Goal: Information Seeking & Learning: Compare options

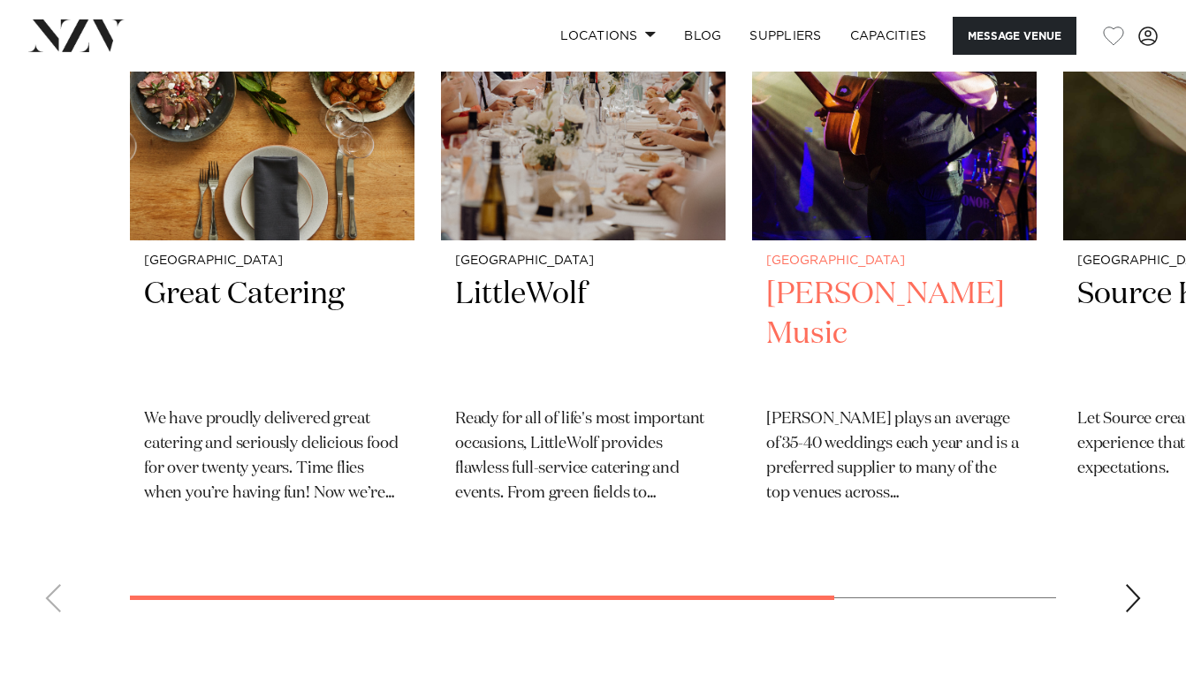
scroll to position [2779, 0]
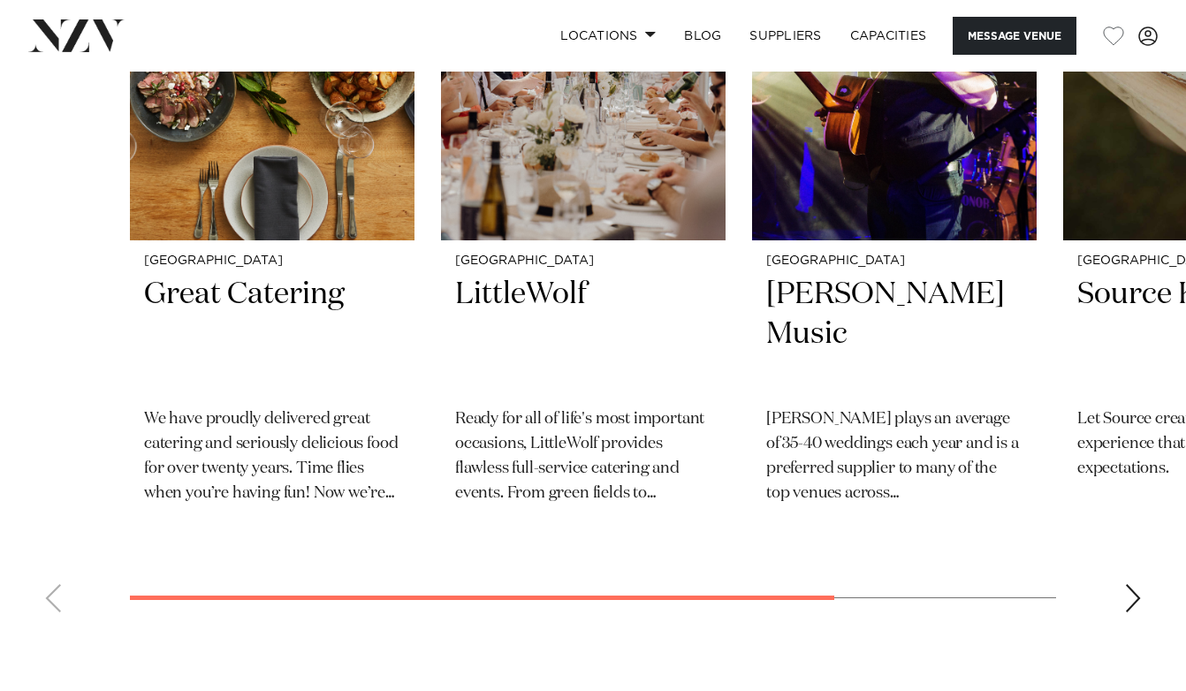
click at [1131, 584] on div "Next slide" at bounding box center [1133, 598] width 18 height 28
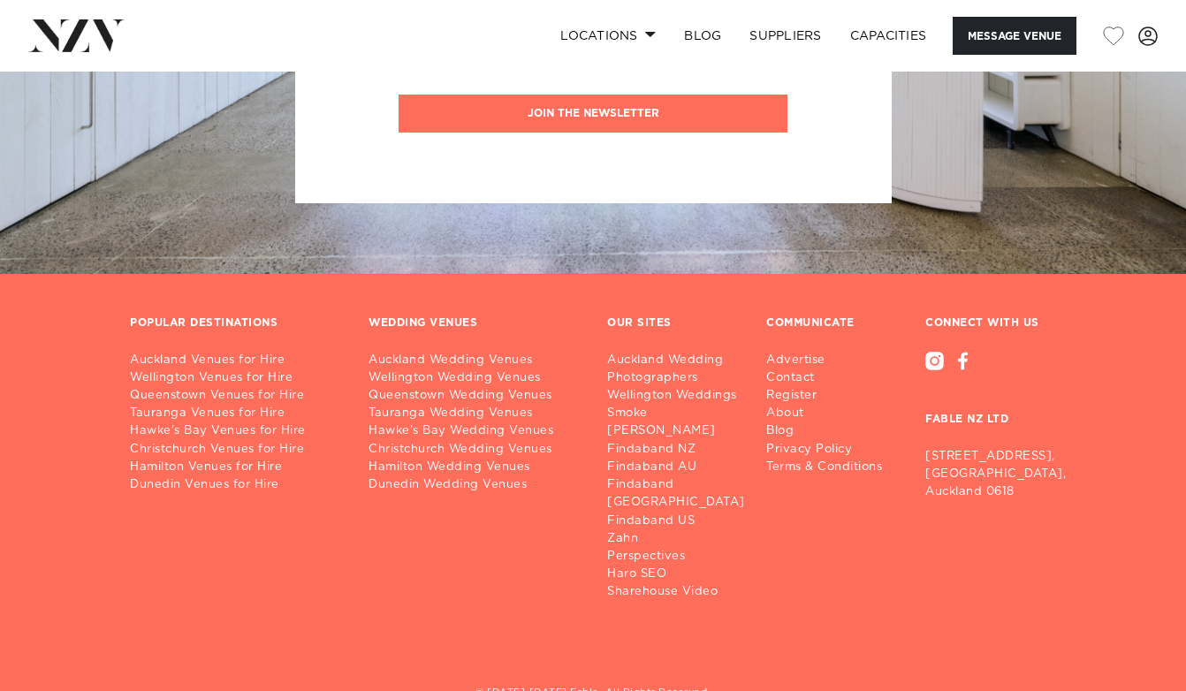
scroll to position [3765, 0]
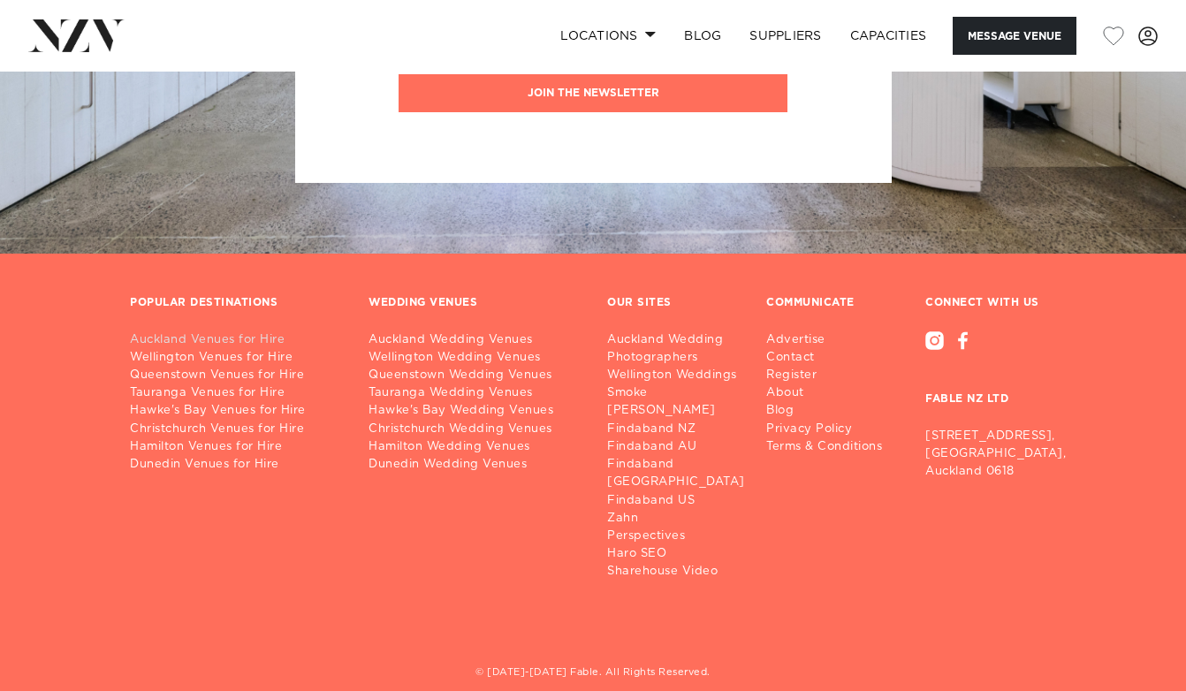
click at [206, 331] on link "Auckland Venues for Hire" at bounding box center [235, 340] width 210 height 18
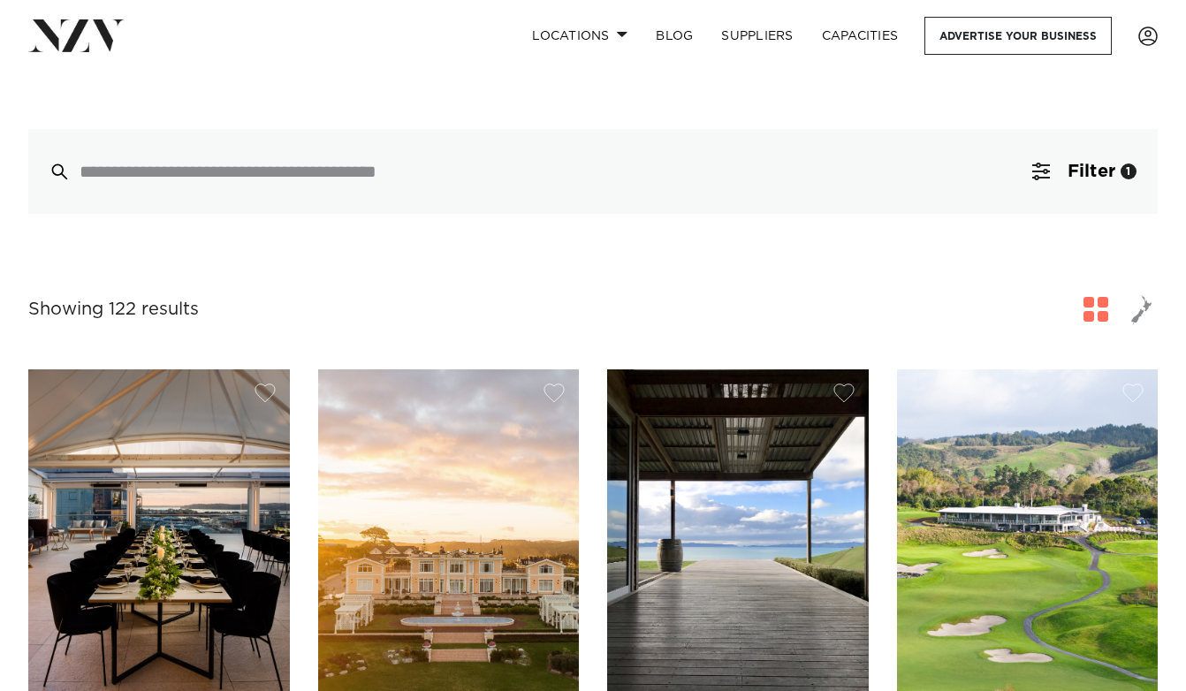
scroll to position [428, 0]
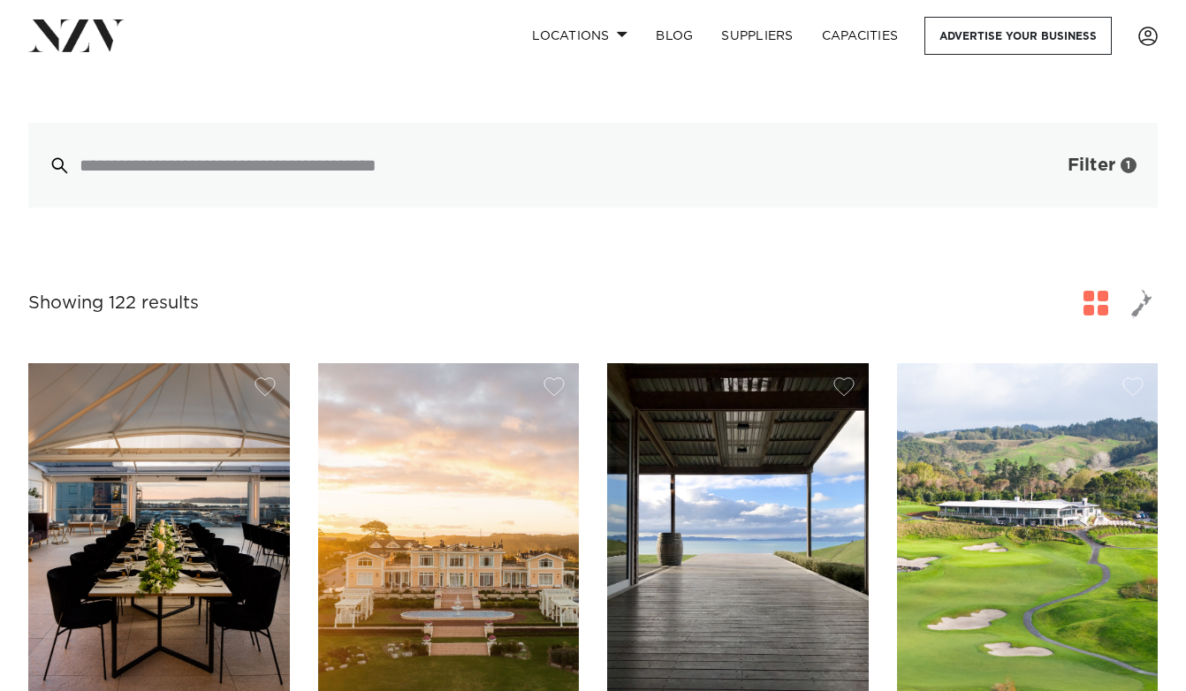
click at [1095, 156] on span "Filter" at bounding box center [1091, 165] width 48 height 18
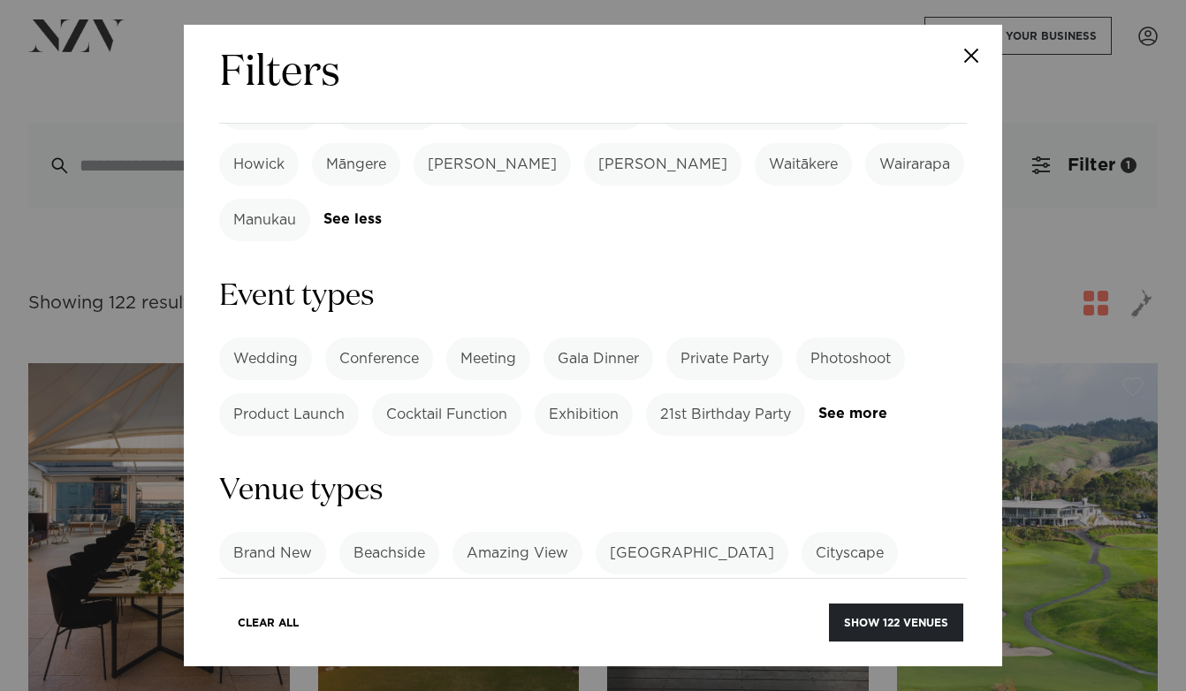
scroll to position [732, 0]
click at [577, 391] on label "Exhibition" at bounding box center [584, 412] width 98 height 42
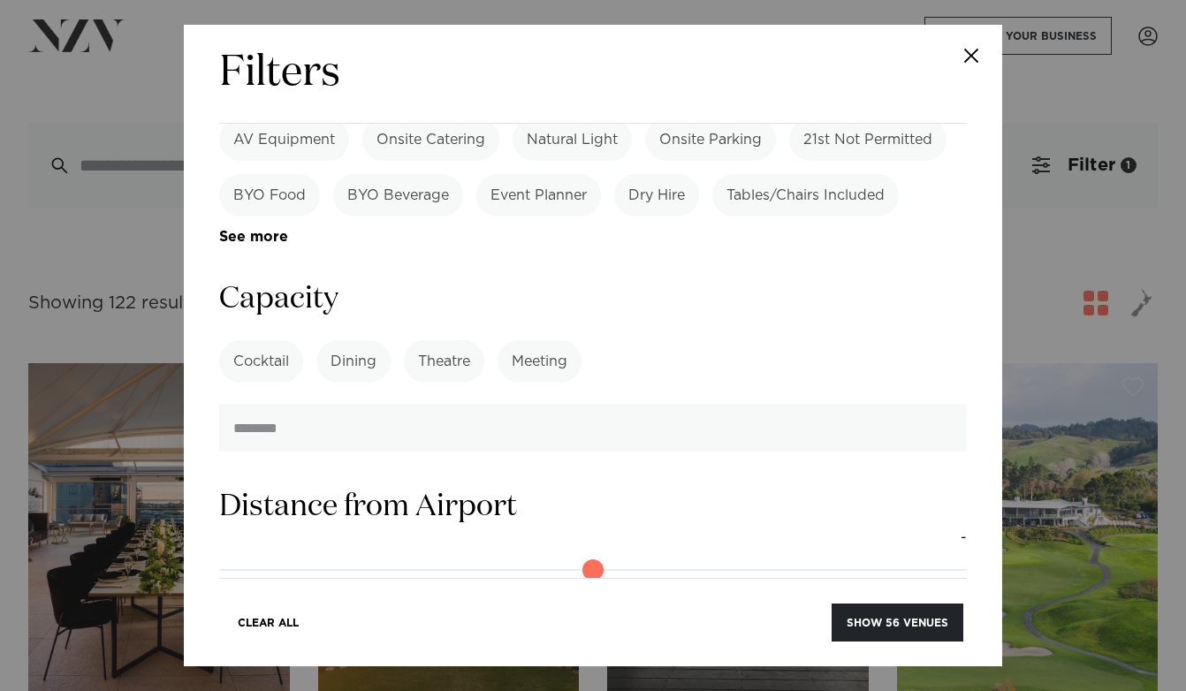
scroll to position [1400, 0]
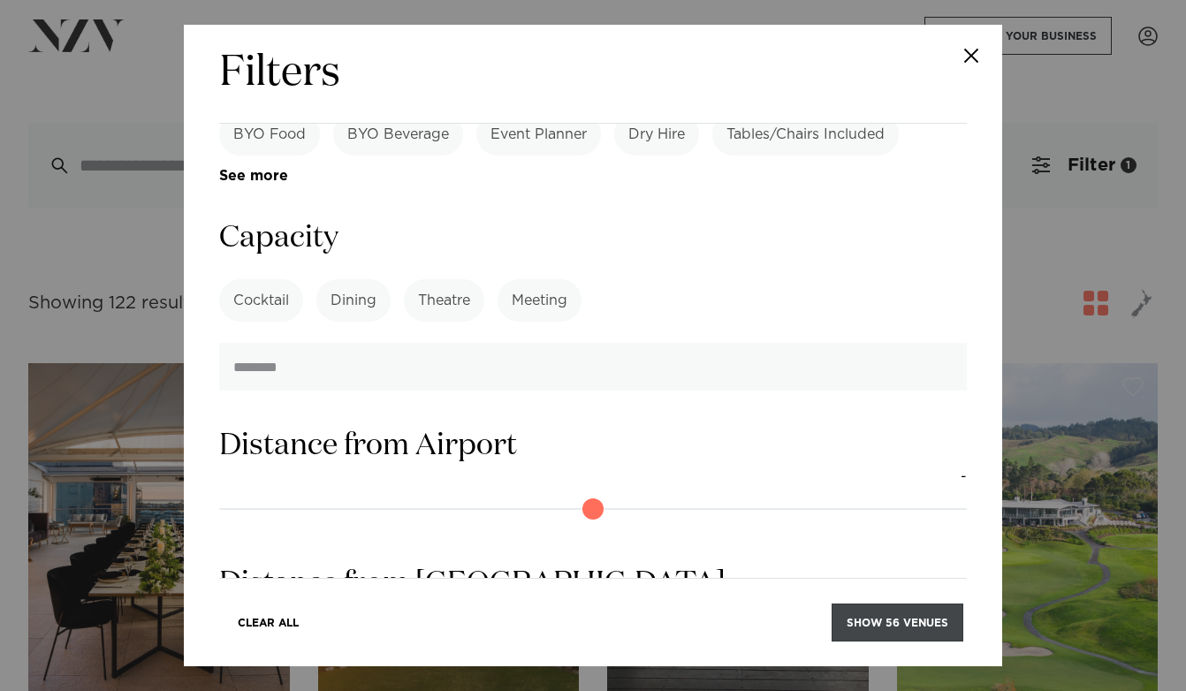
click at [893, 619] on button "Show 56 venues" at bounding box center [897, 622] width 132 height 38
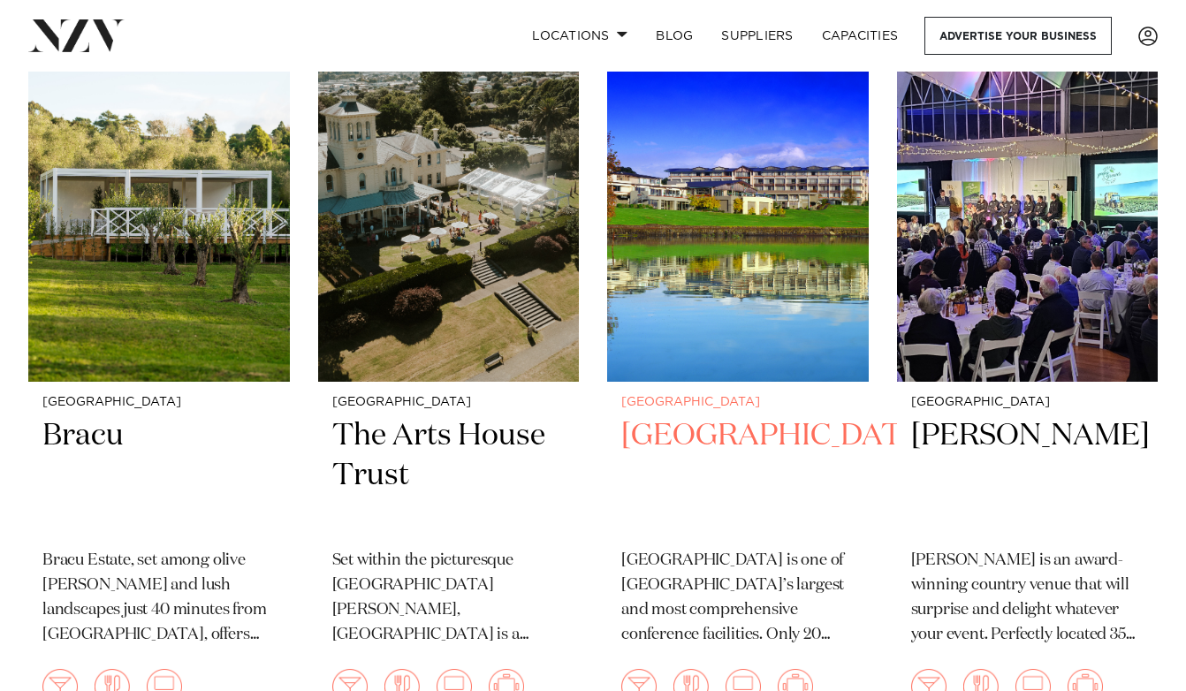
scroll to position [5617, 0]
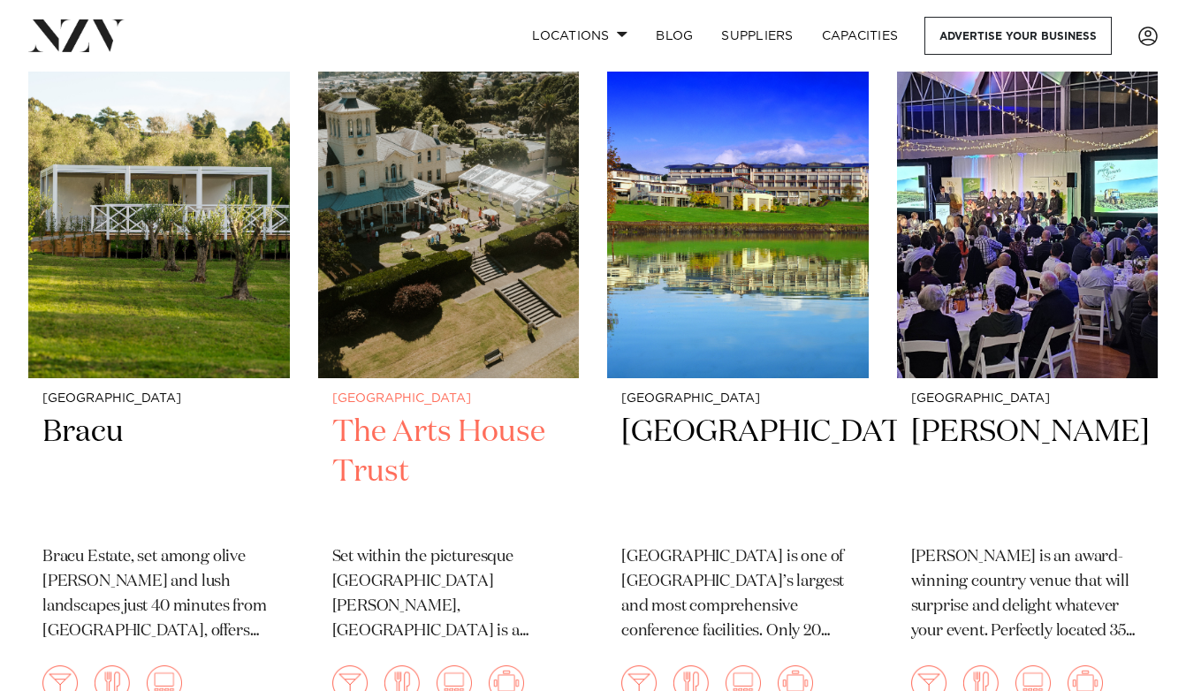
click at [370, 413] on h2 "The Arts House Trust" at bounding box center [448, 472] width 233 height 119
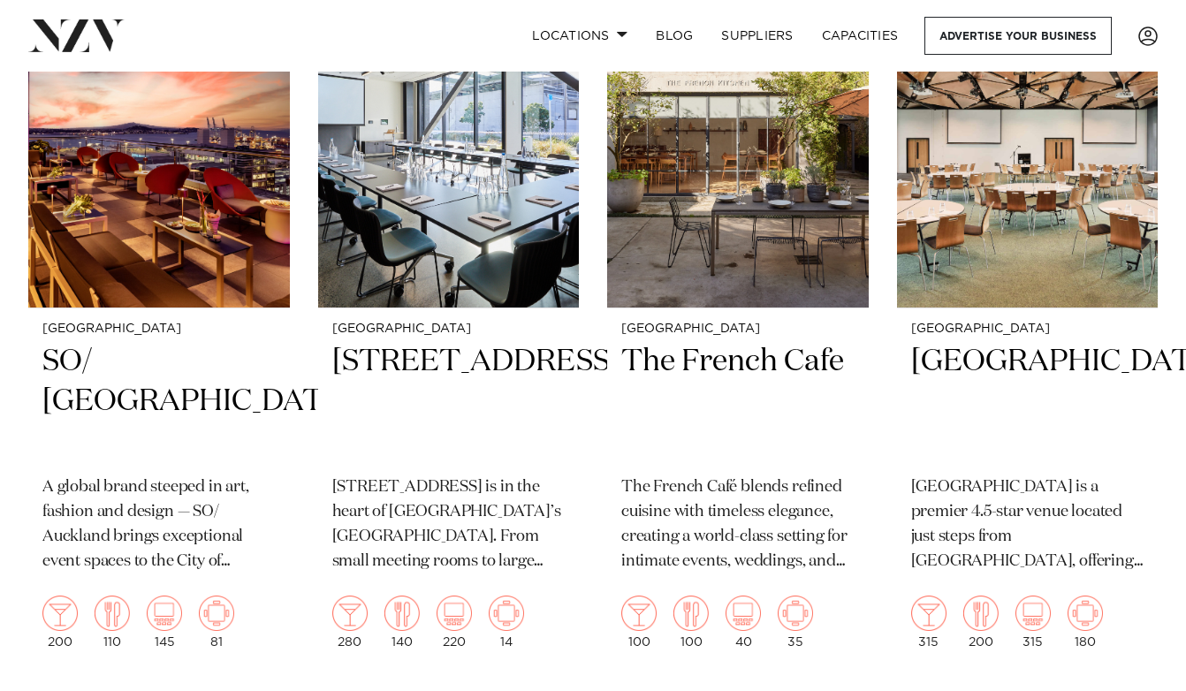
scroll to position [4235, 0]
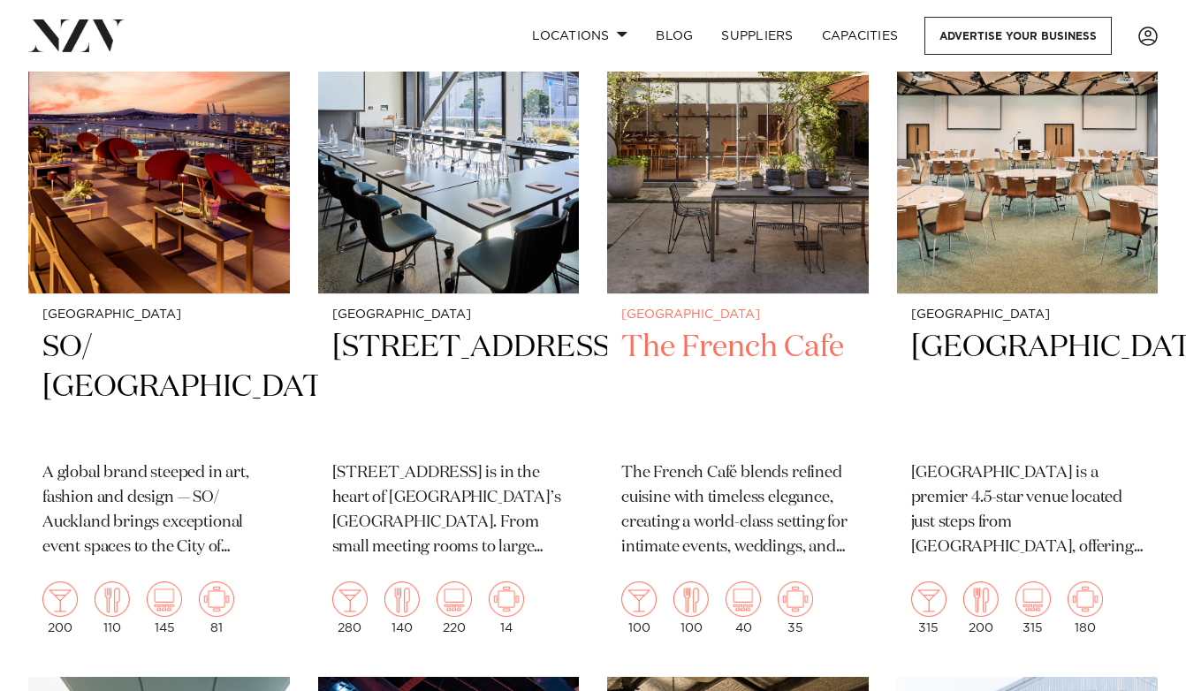
click at [667, 328] on h2 "The French Cafe" at bounding box center [737, 387] width 233 height 119
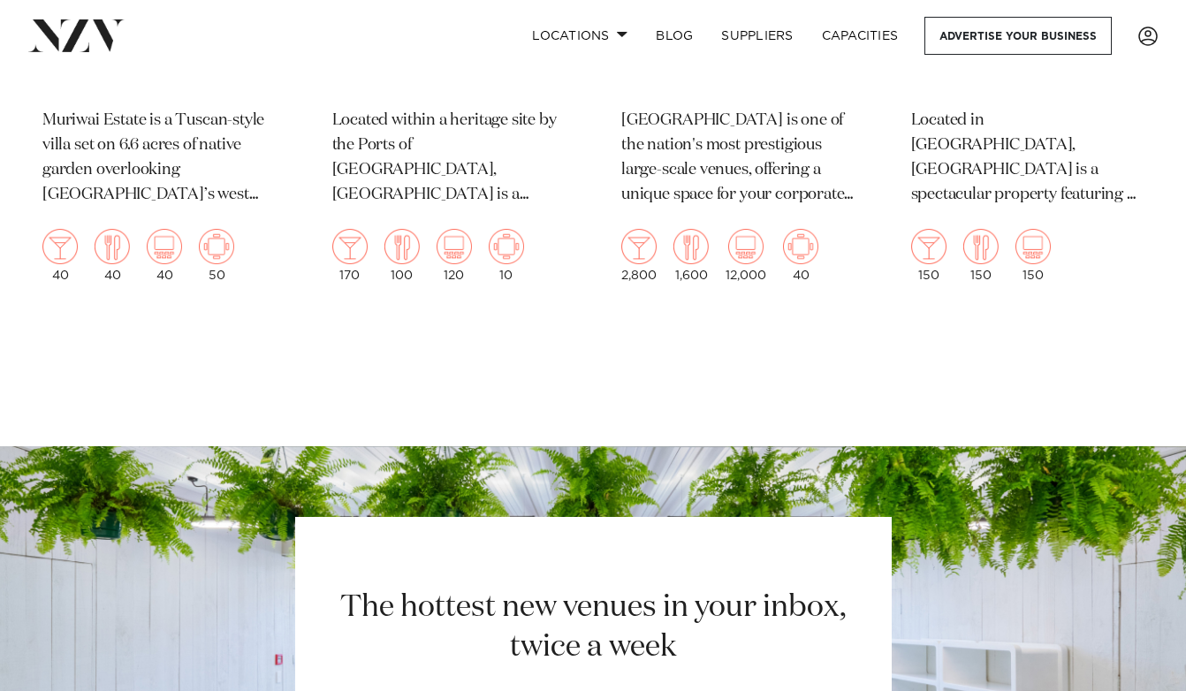
scroll to position [10456, 0]
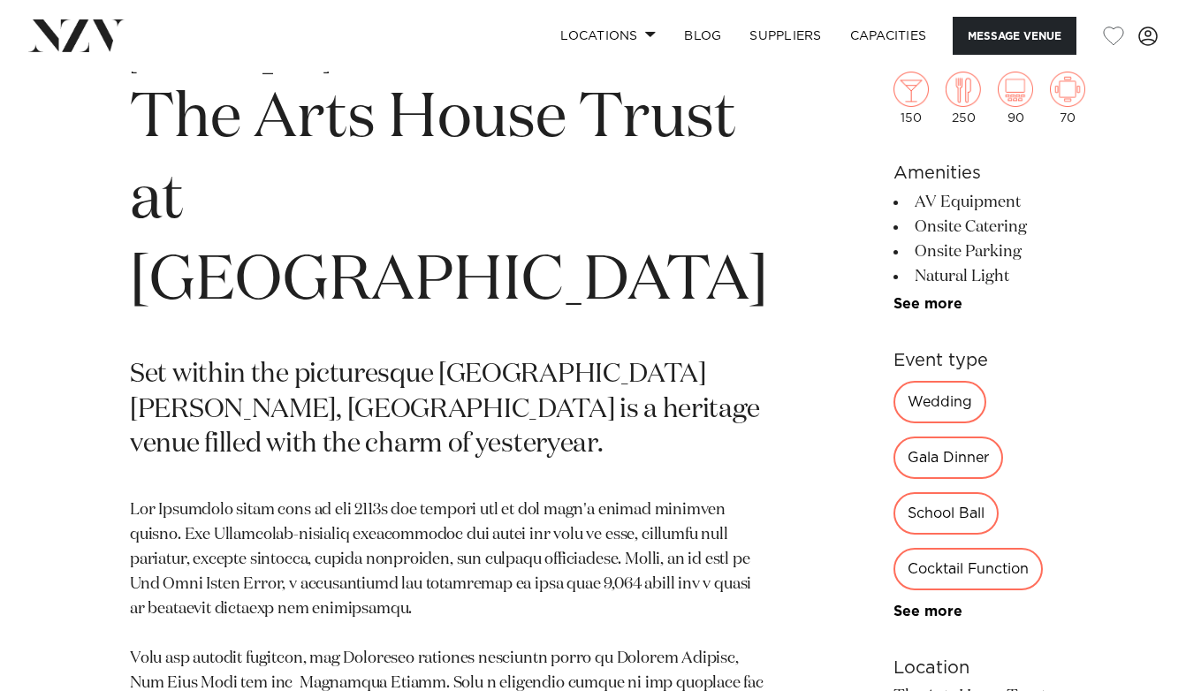
scroll to position [646, 0]
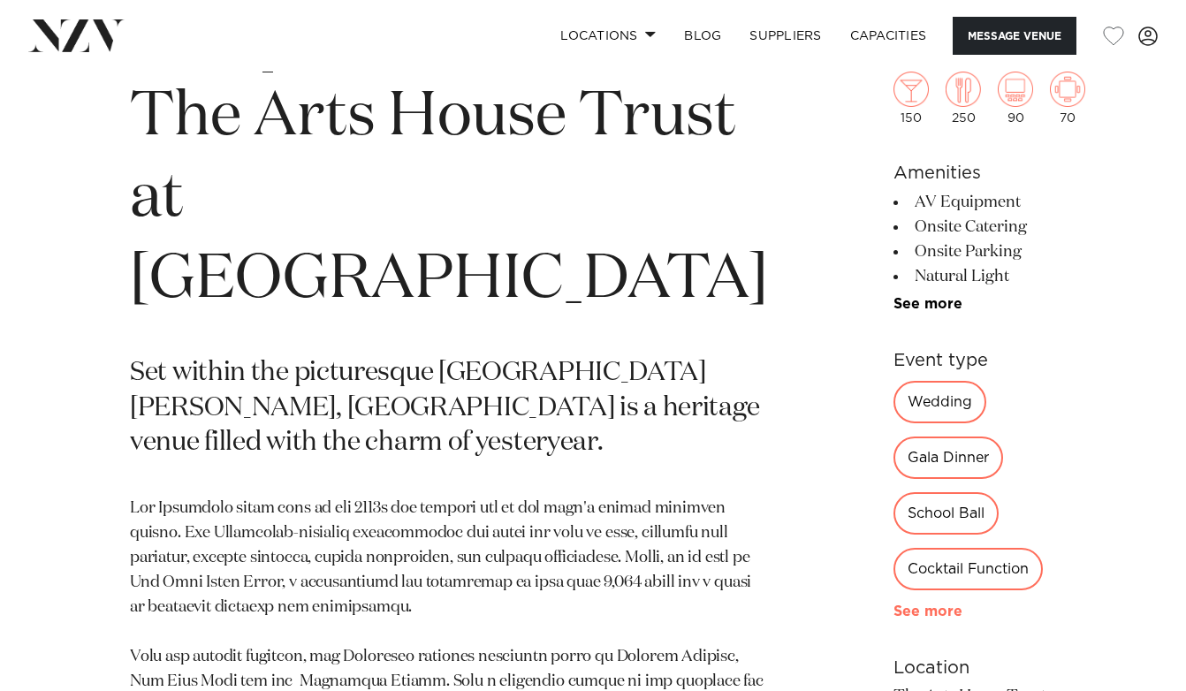
click at [893, 604] on link "See more" at bounding box center [962, 611] width 138 height 14
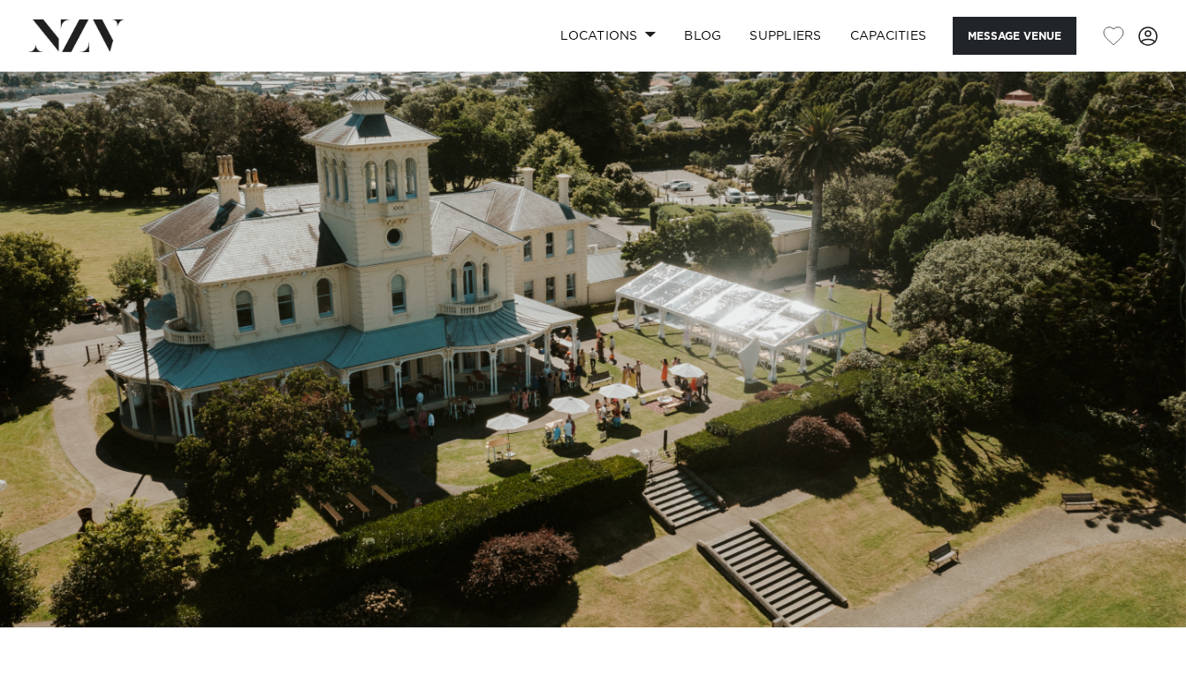
scroll to position [0, 0]
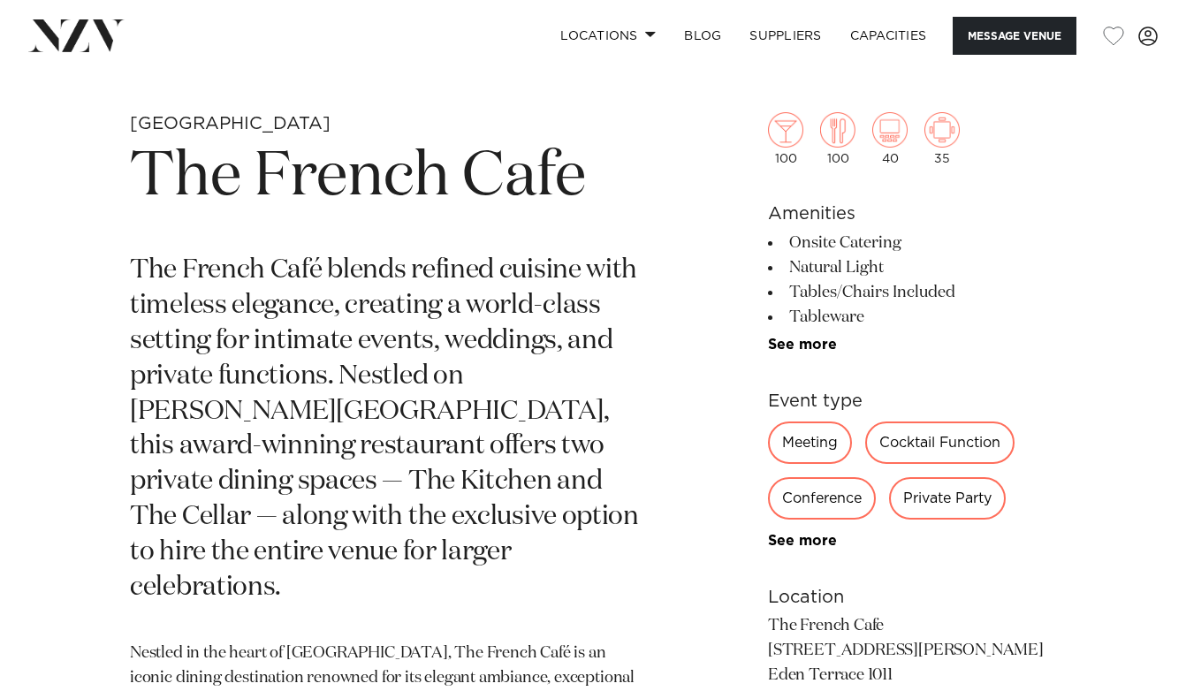
scroll to position [730, 0]
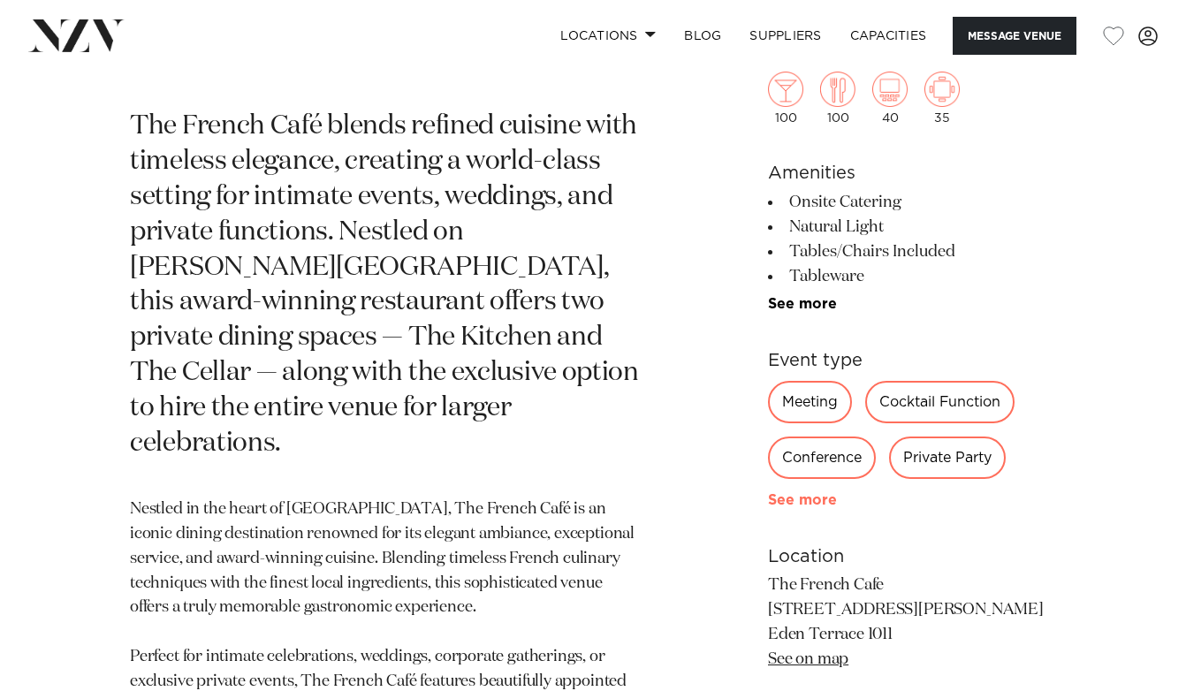
click at [793, 493] on link "See more" at bounding box center [837, 500] width 138 height 14
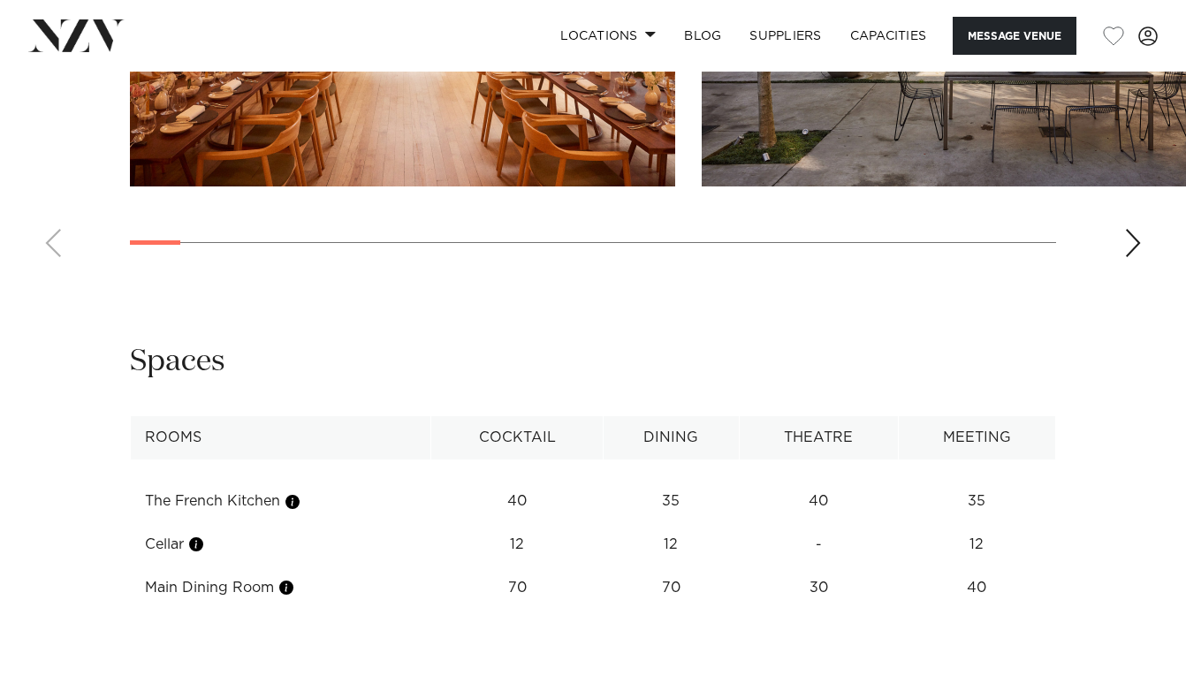
scroll to position [2195, 0]
click at [1134, 238] on div "Next slide" at bounding box center [1133, 242] width 18 height 28
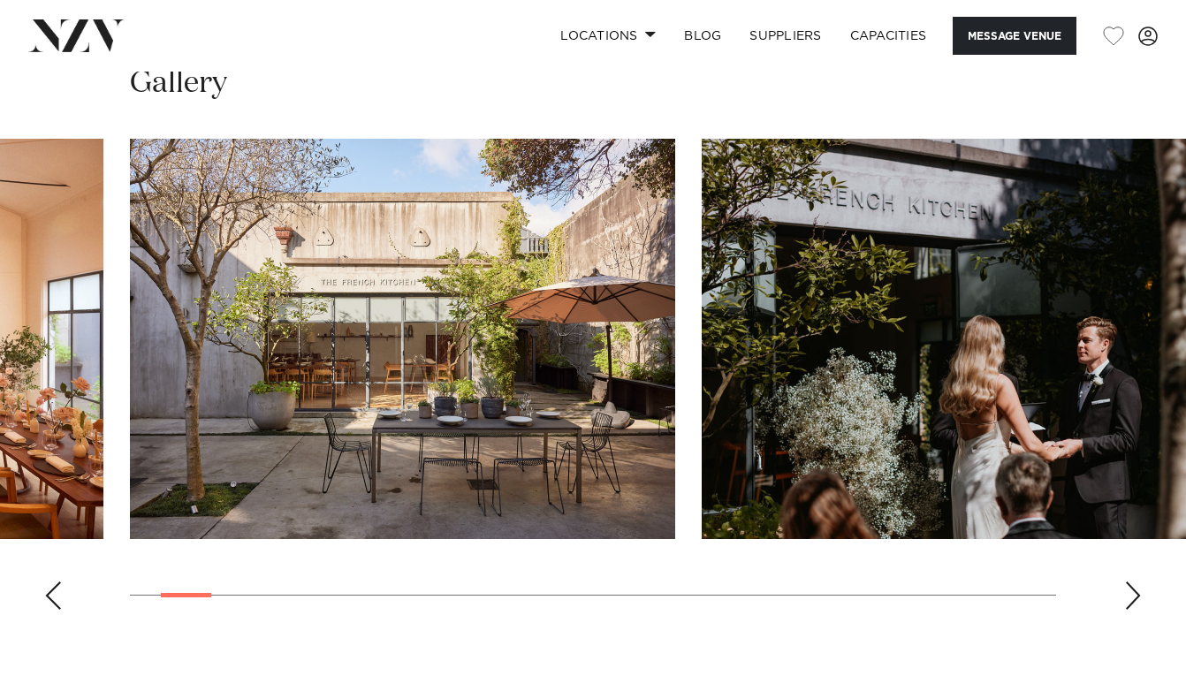
scroll to position [1845, 0]
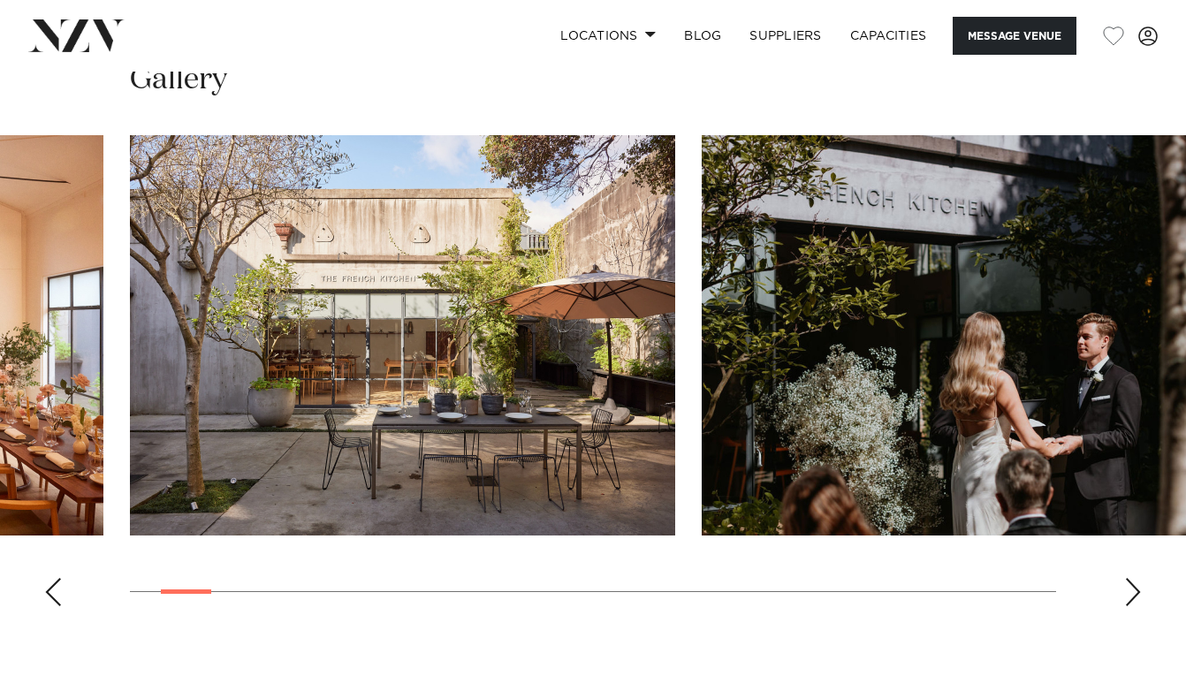
click at [1131, 597] on div "Next slide" at bounding box center [1133, 592] width 18 height 28
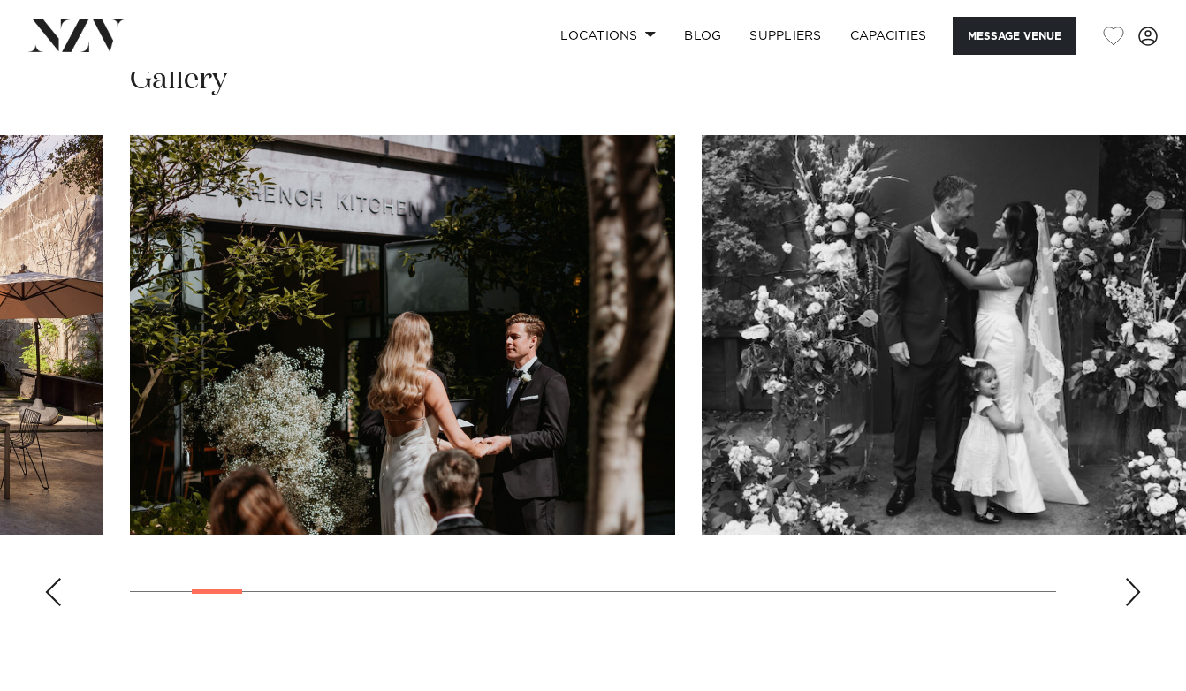
click at [1131, 589] on div "Next slide" at bounding box center [1133, 592] width 18 height 28
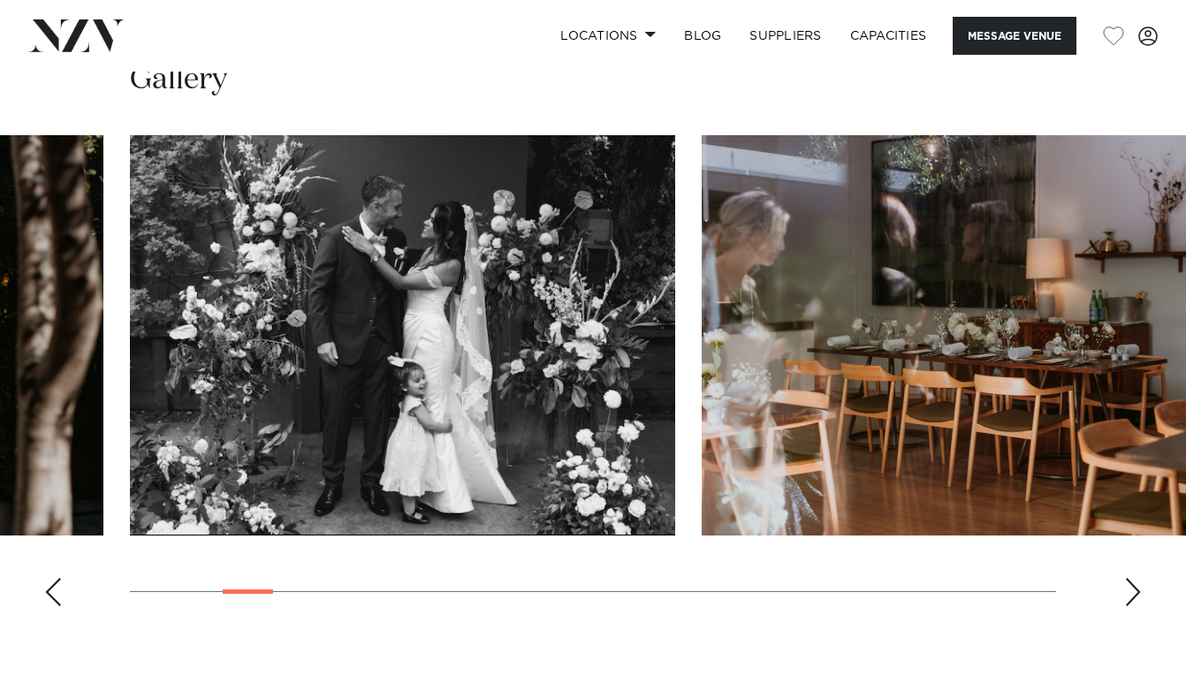
click at [1131, 589] on div "Next slide" at bounding box center [1133, 592] width 18 height 28
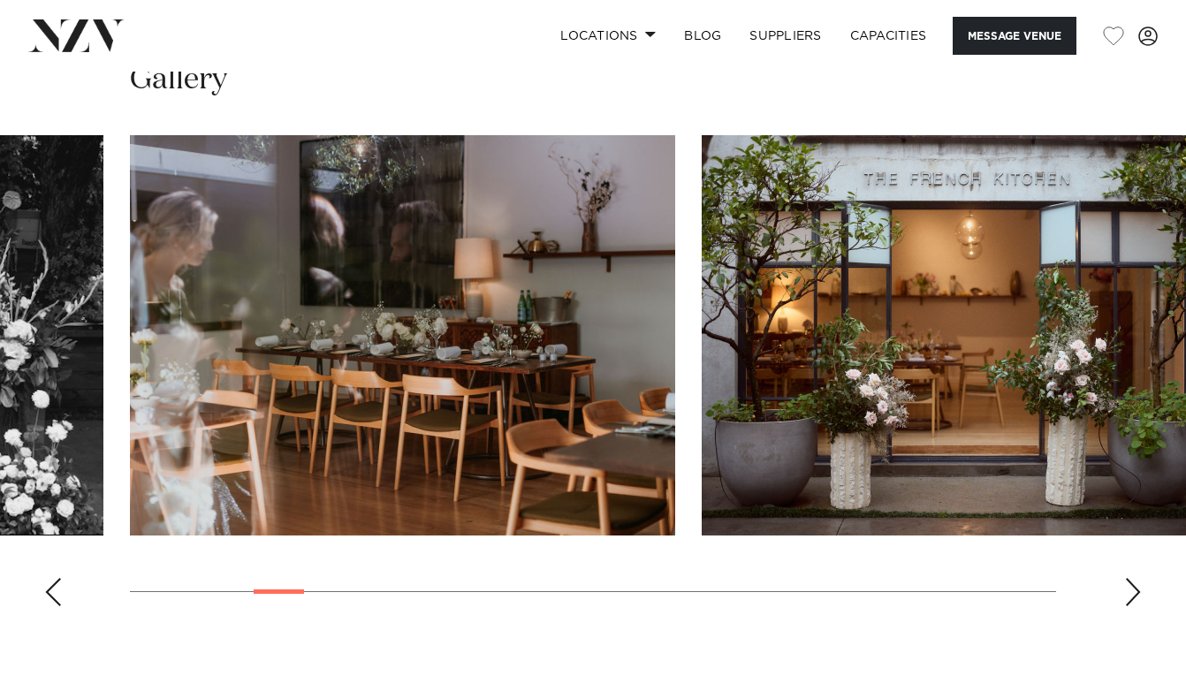
click at [1131, 589] on div "Next slide" at bounding box center [1133, 592] width 18 height 28
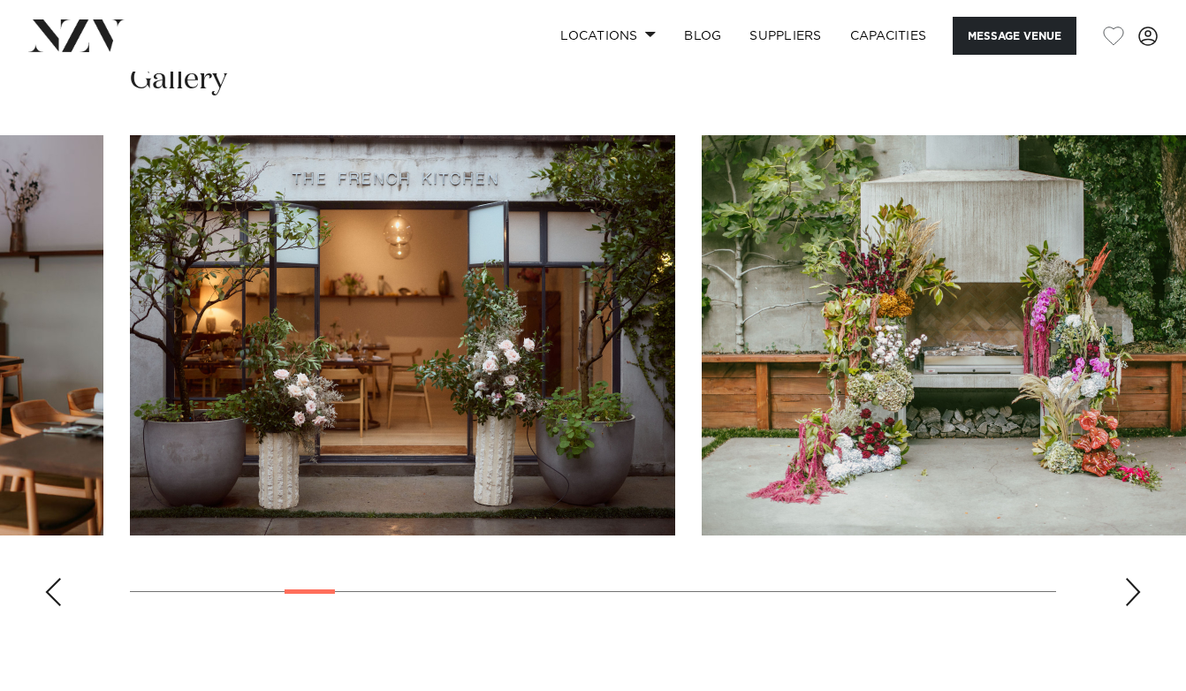
click at [1131, 589] on div "Next slide" at bounding box center [1133, 592] width 18 height 28
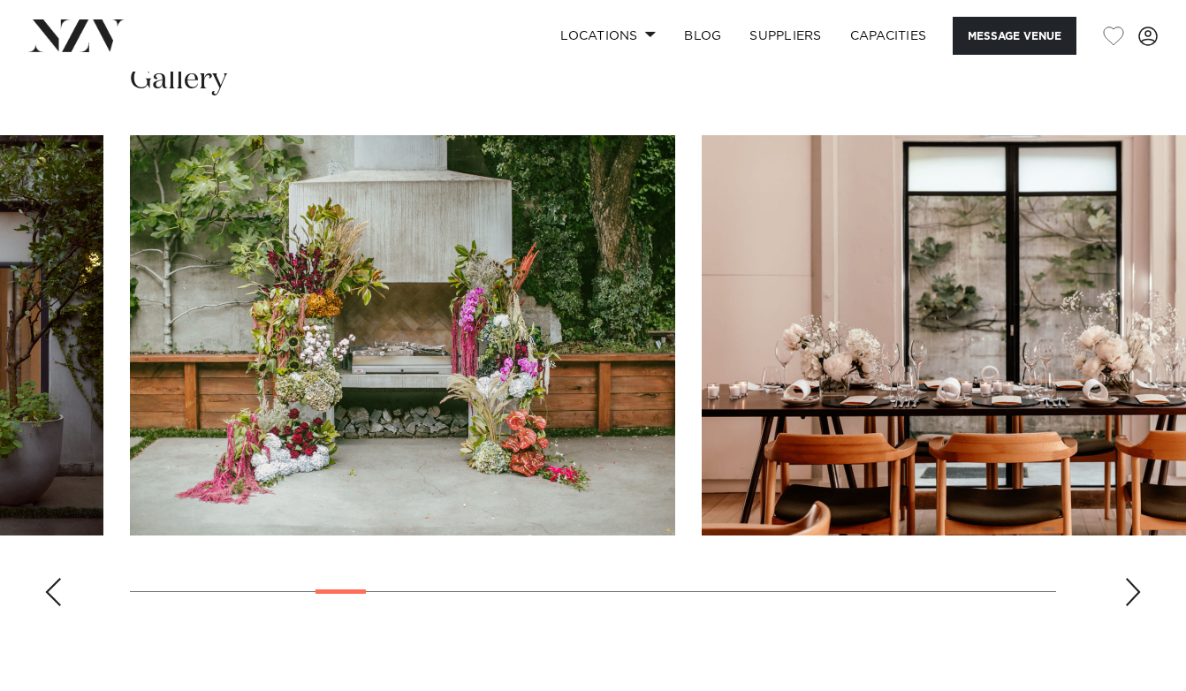
click at [1131, 589] on div "Next slide" at bounding box center [1133, 592] width 18 height 28
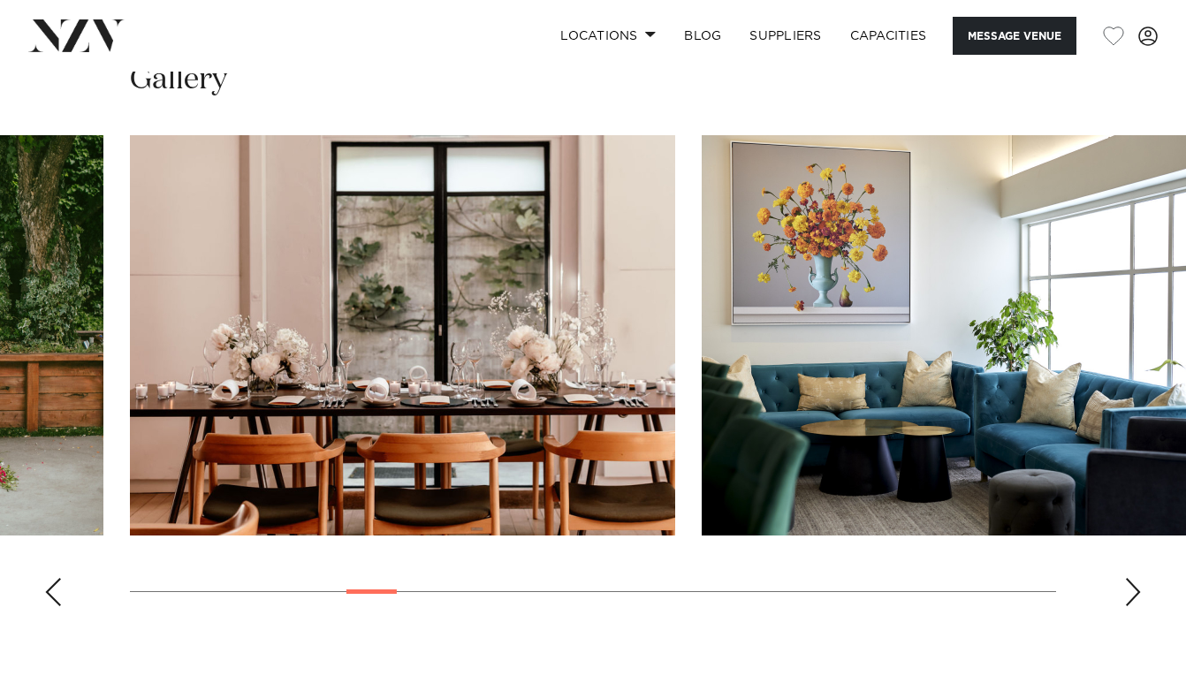
click at [1131, 589] on div "Next slide" at bounding box center [1133, 592] width 18 height 28
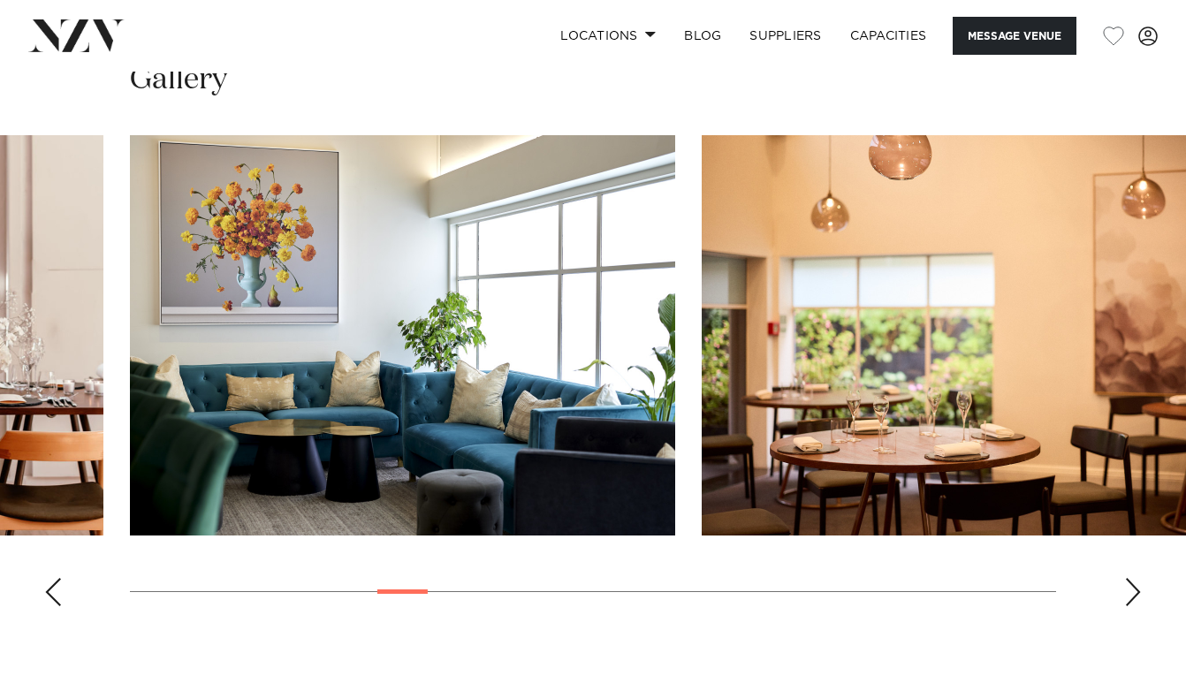
click at [1131, 589] on div "Next slide" at bounding box center [1133, 592] width 18 height 28
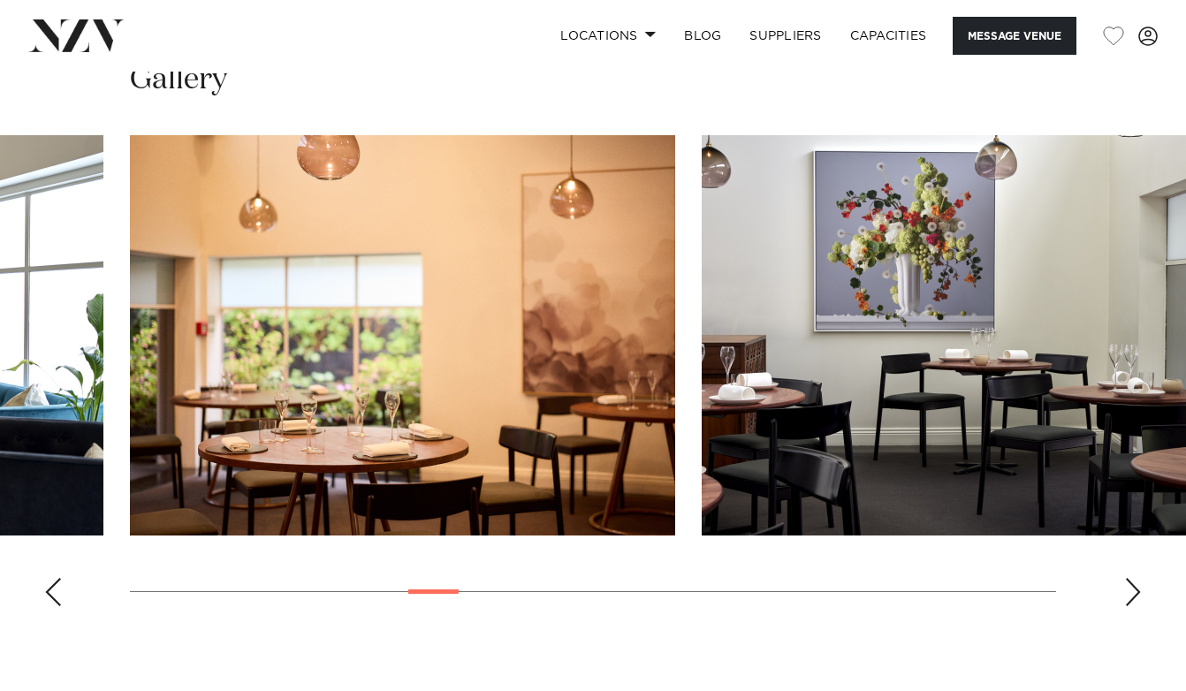
click at [1131, 589] on div "Next slide" at bounding box center [1133, 592] width 18 height 28
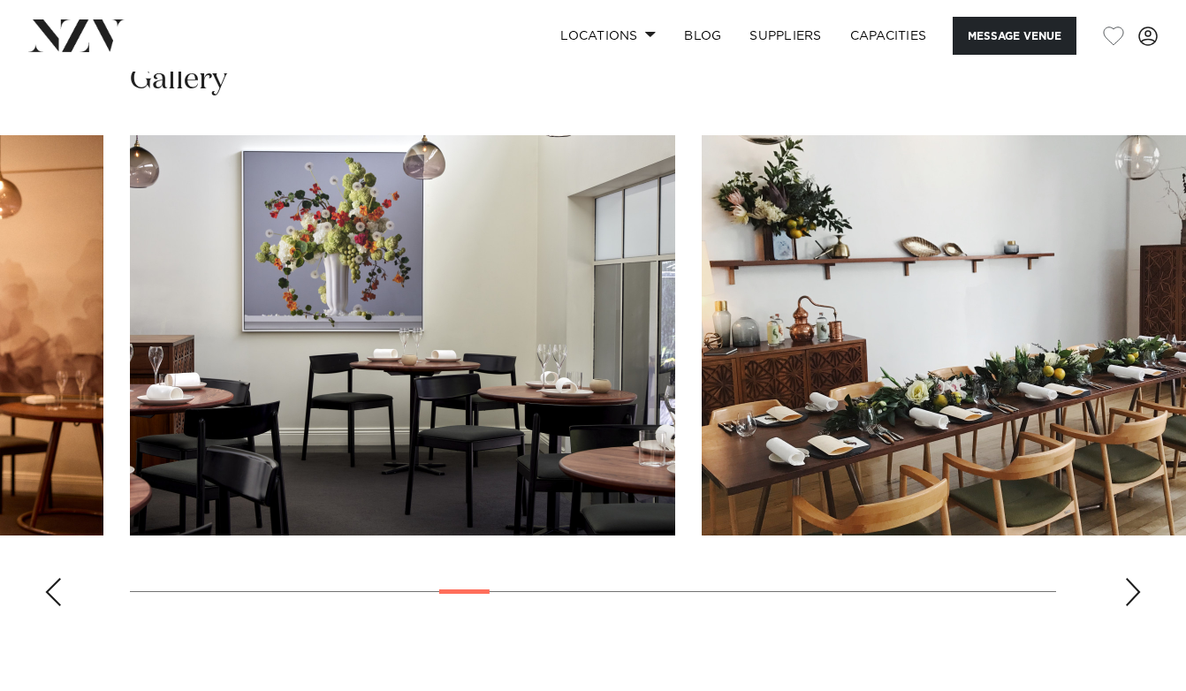
click at [1131, 589] on div "Next slide" at bounding box center [1133, 592] width 18 height 28
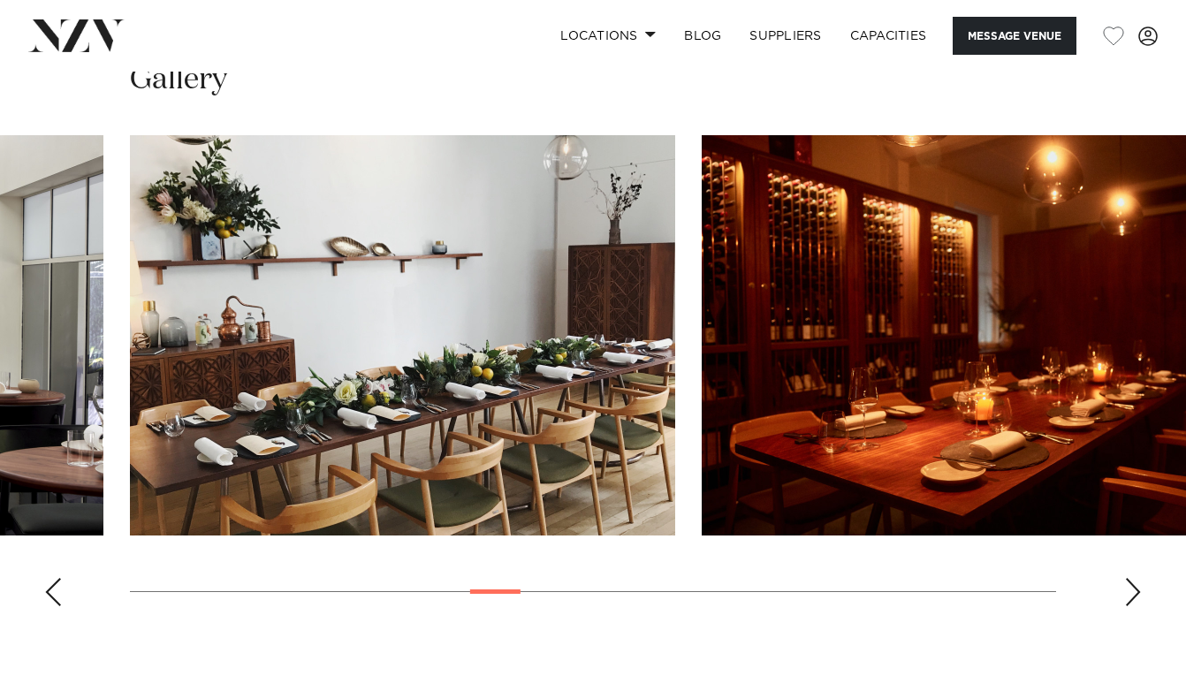
click at [1131, 589] on div "Next slide" at bounding box center [1133, 592] width 18 height 28
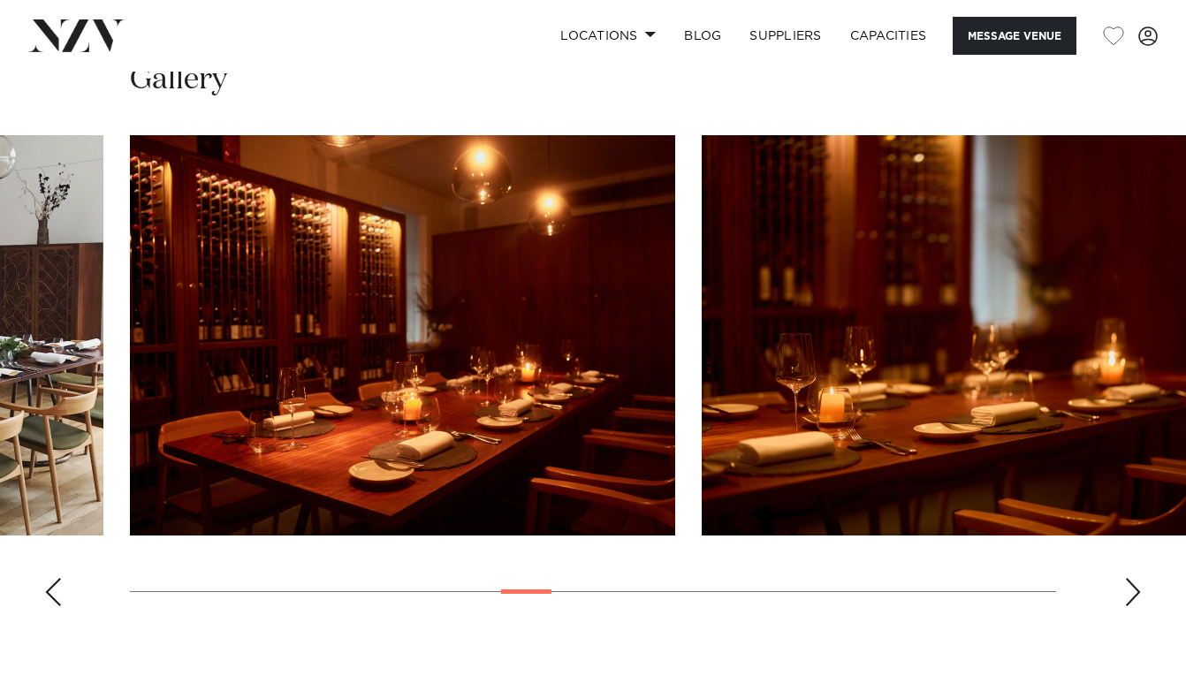
click at [1131, 589] on div "Next slide" at bounding box center [1133, 592] width 18 height 28
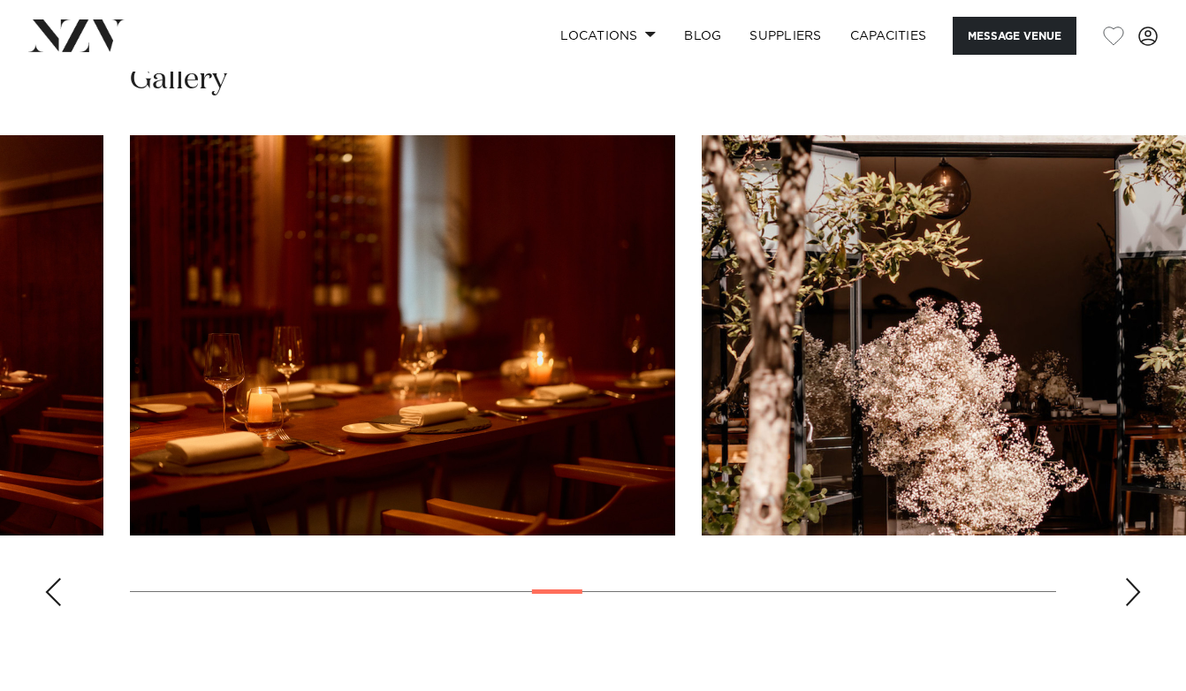
click at [1131, 589] on div "Next slide" at bounding box center [1133, 592] width 18 height 28
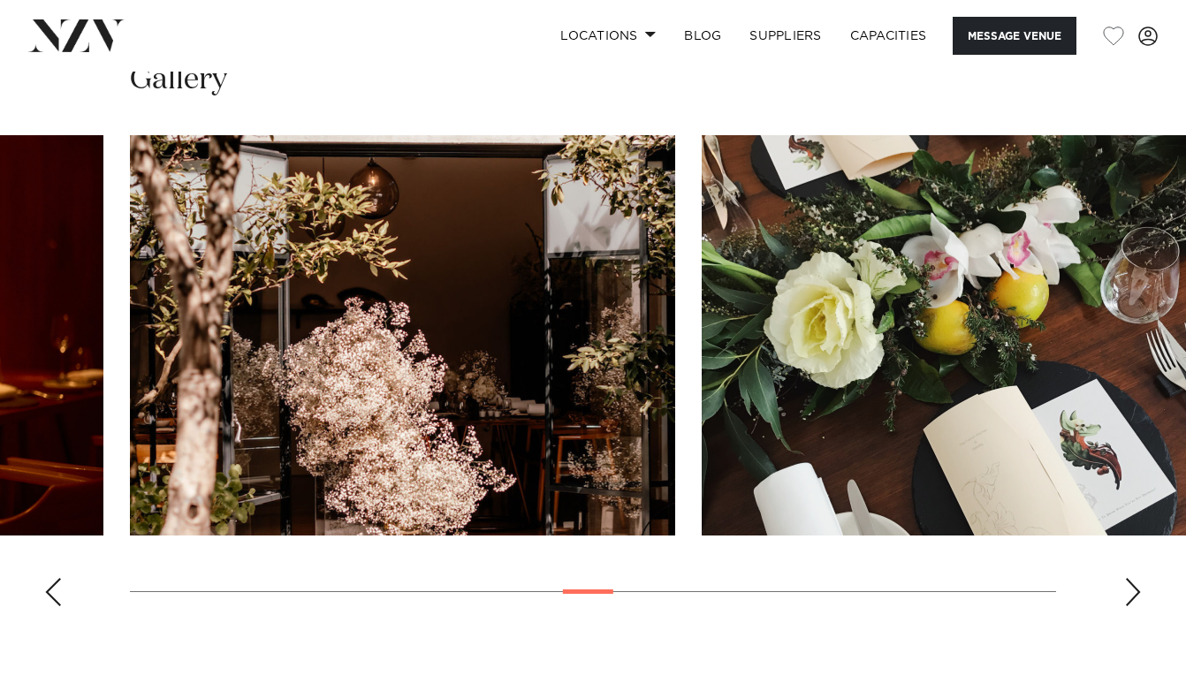
click at [1131, 589] on div "Next slide" at bounding box center [1133, 592] width 18 height 28
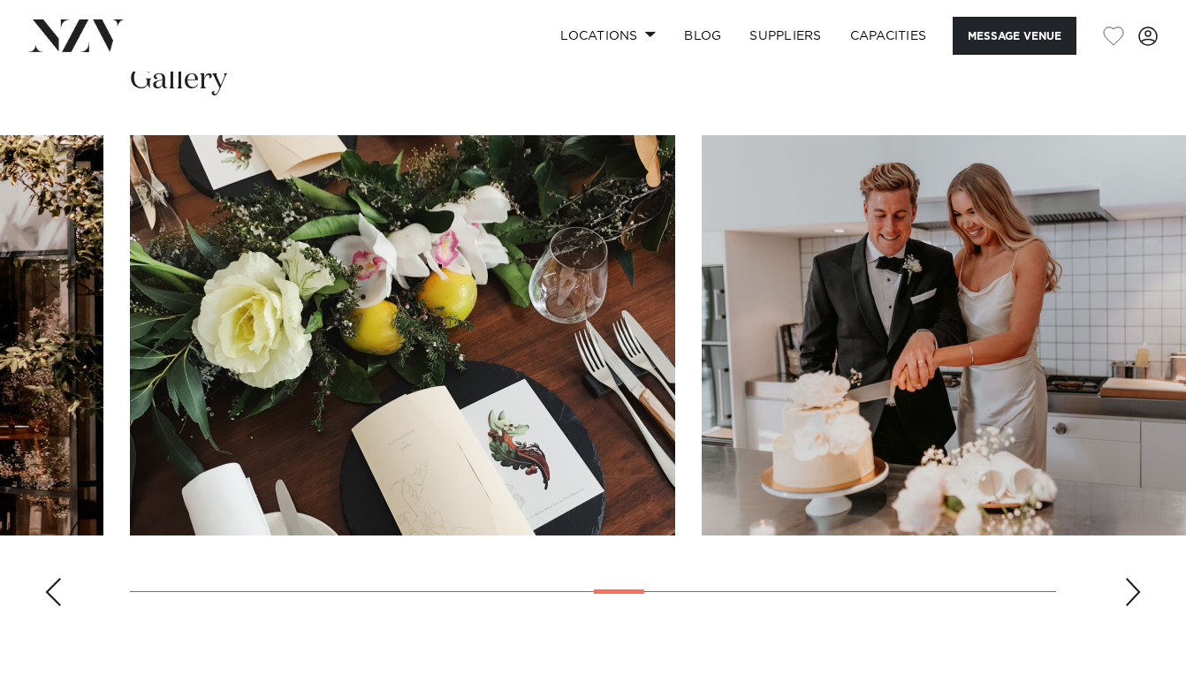
click at [1131, 589] on div "Next slide" at bounding box center [1133, 592] width 18 height 28
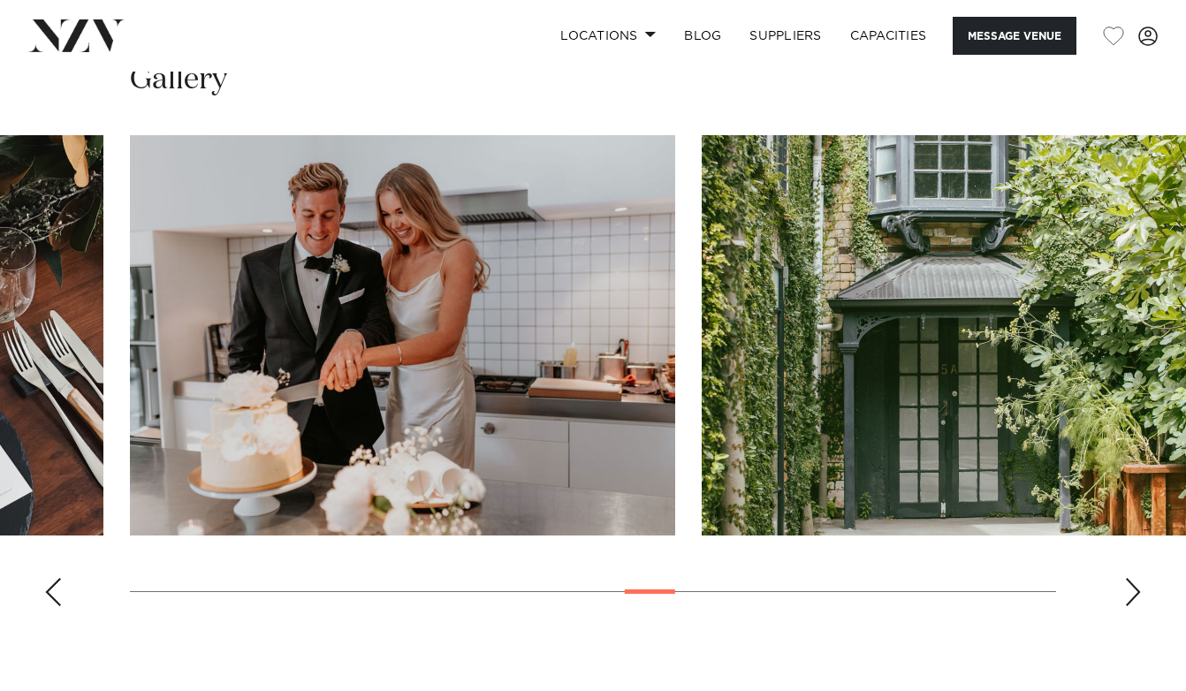
click at [1131, 589] on div "Next slide" at bounding box center [1133, 592] width 18 height 28
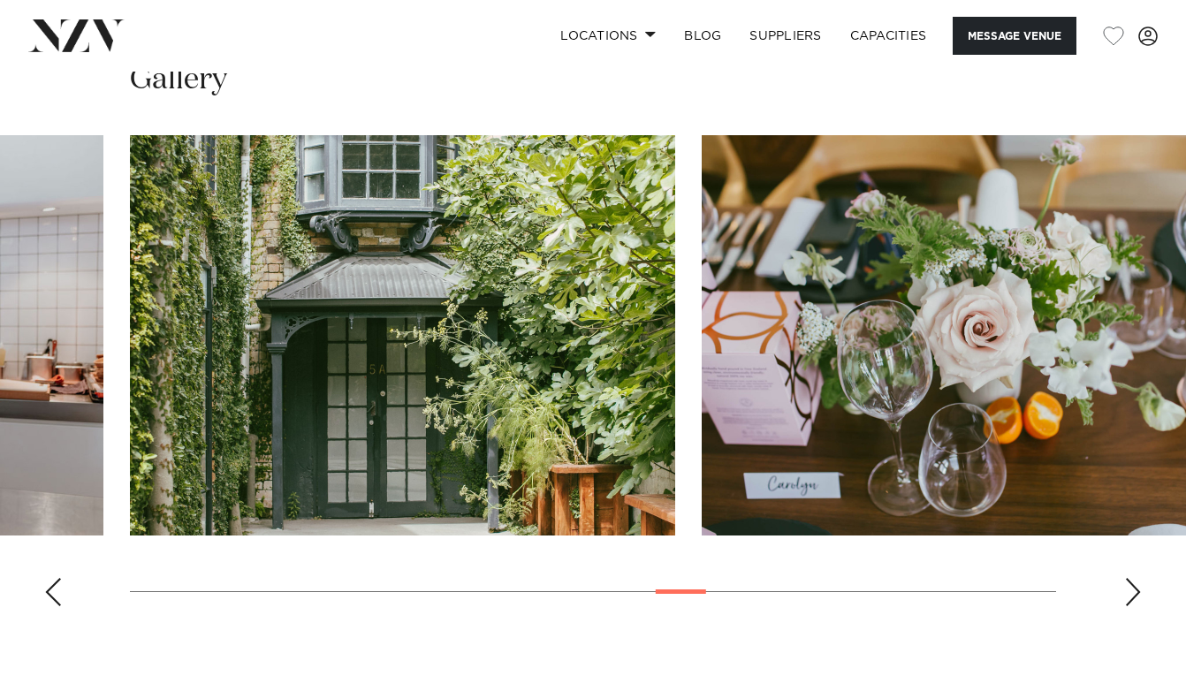
click at [1131, 590] on div "Next slide" at bounding box center [1133, 592] width 18 height 28
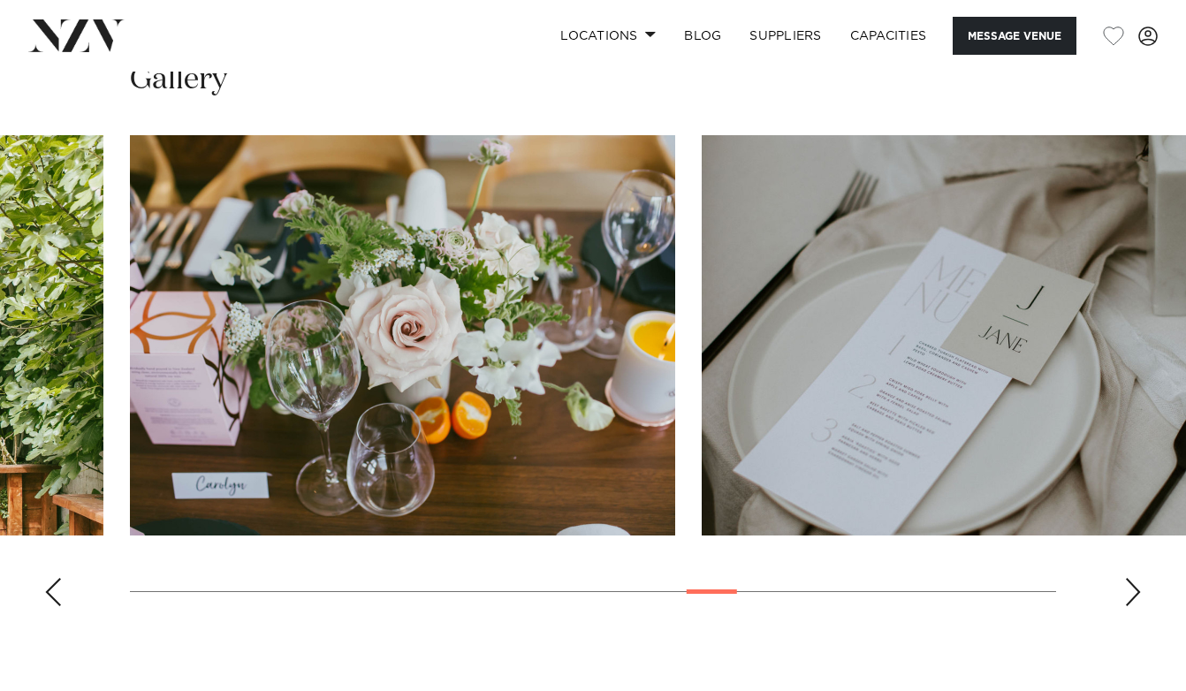
click at [1131, 591] on div "Next slide" at bounding box center [1133, 592] width 18 height 28
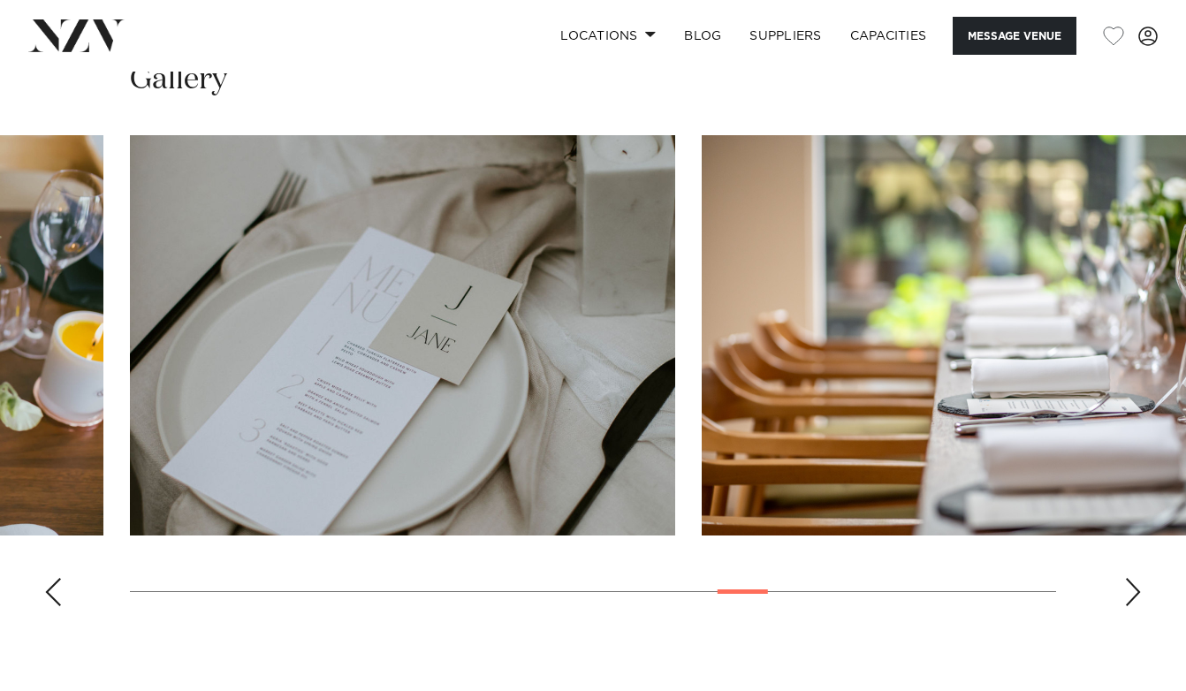
click at [1131, 591] on div "Next slide" at bounding box center [1133, 592] width 18 height 28
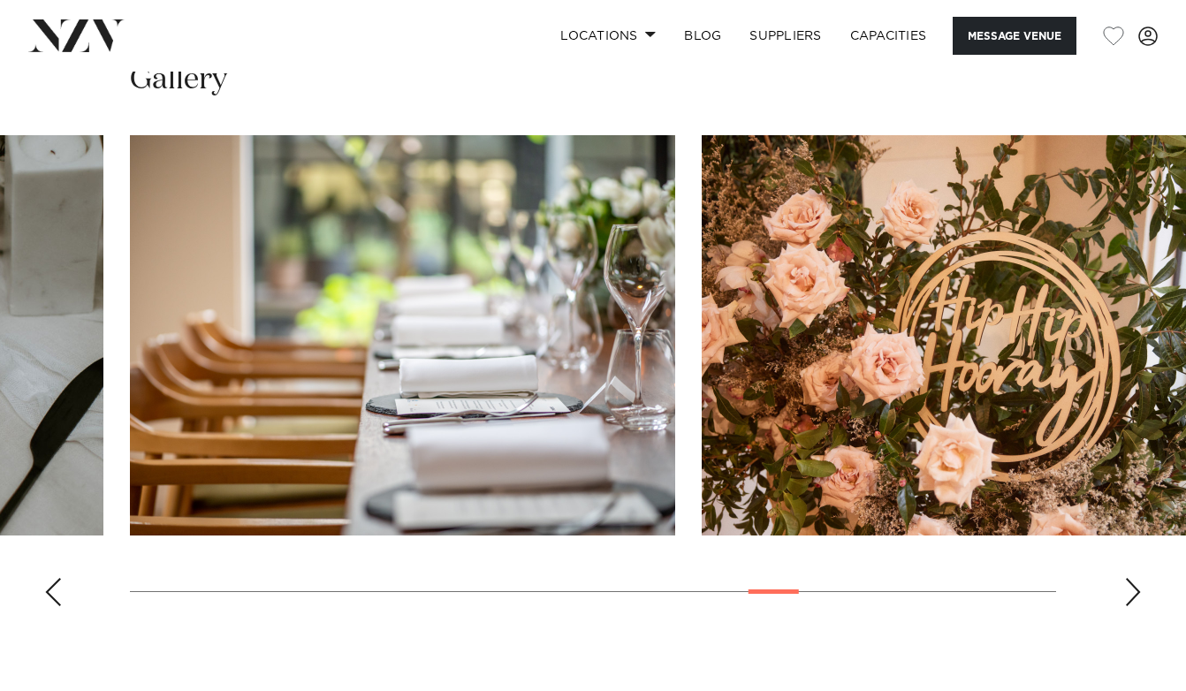
click at [1131, 591] on div "Next slide" at bounding box center [1133, 592] width 18 height 28
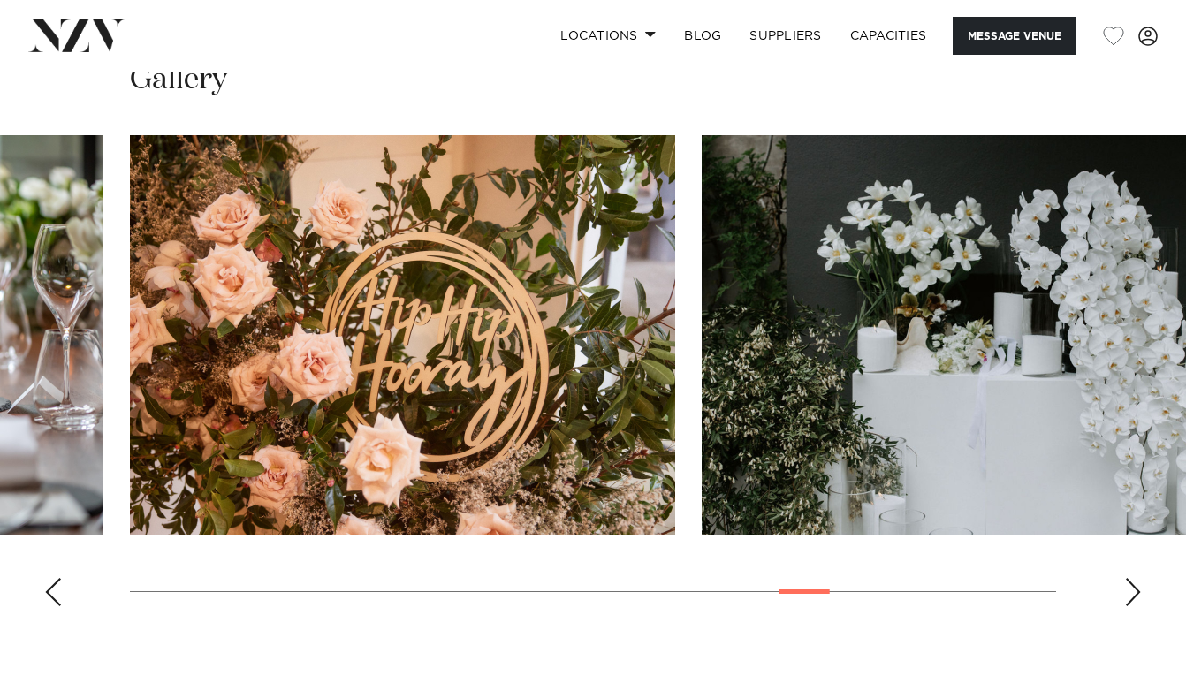
click at [1131, 591] on div "Next slide" at bounding box center [1133, 592] width 18 height 28
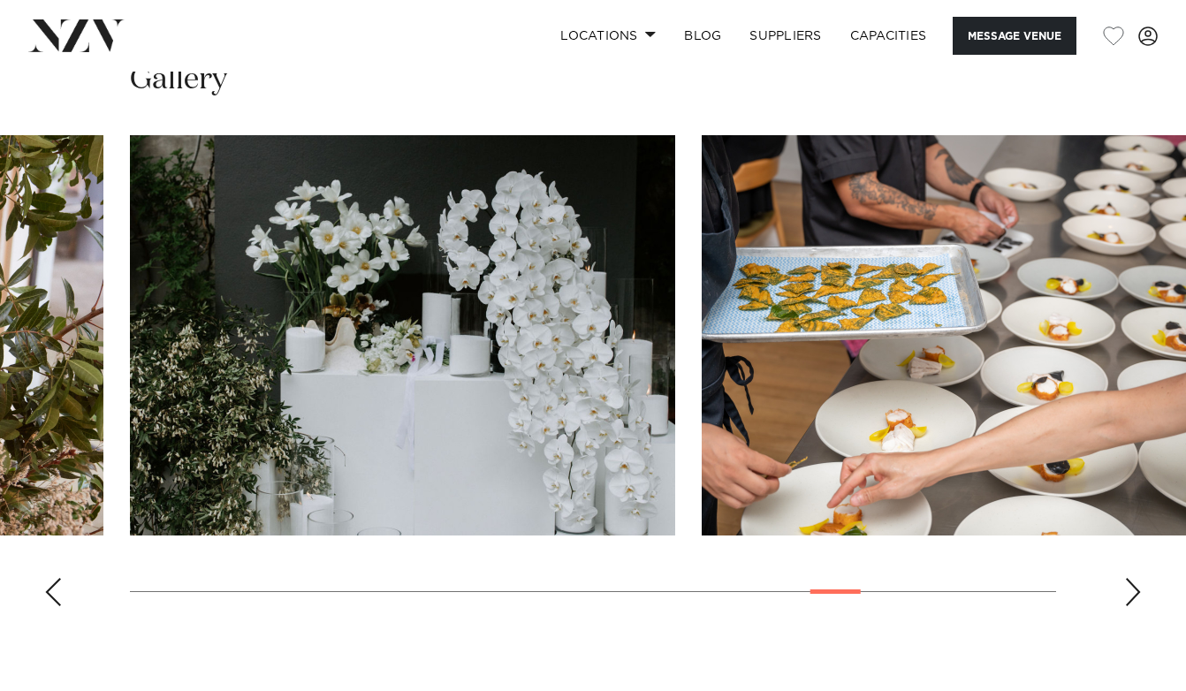
click at [1131, 591] on div "Next slide" at bounding box center [1133, 592] width 18 height 28
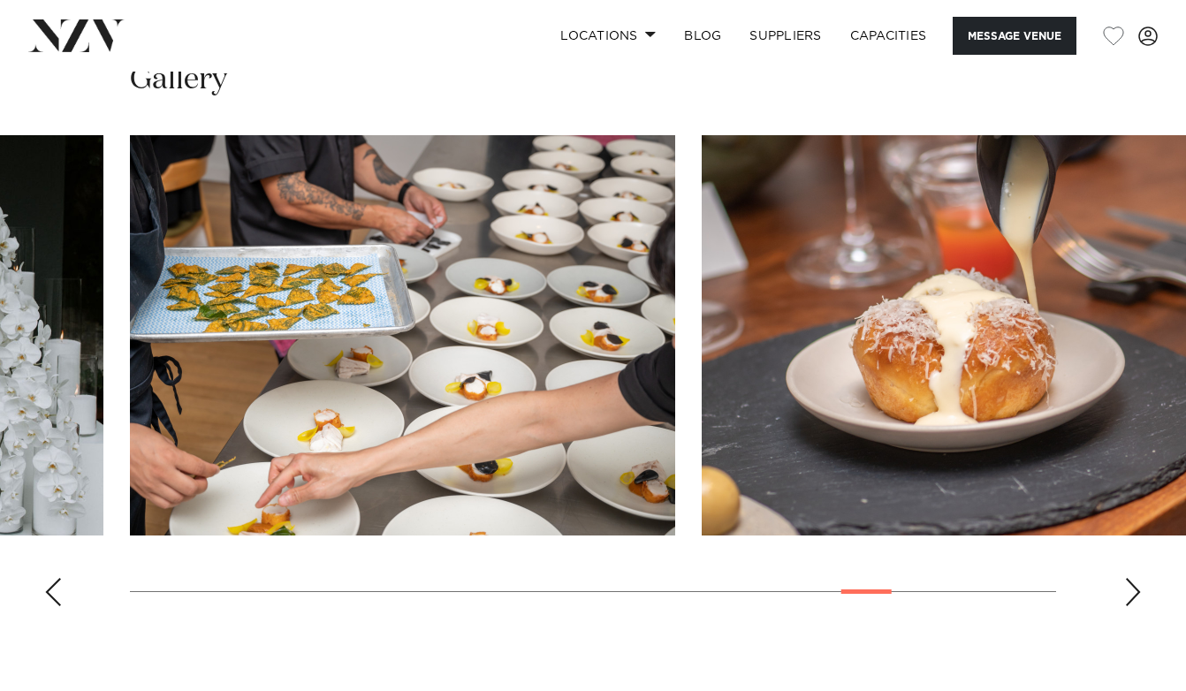
click at [1131, 591] on div "Next slide" at bounding box center [1133, 592] width 18 height 28
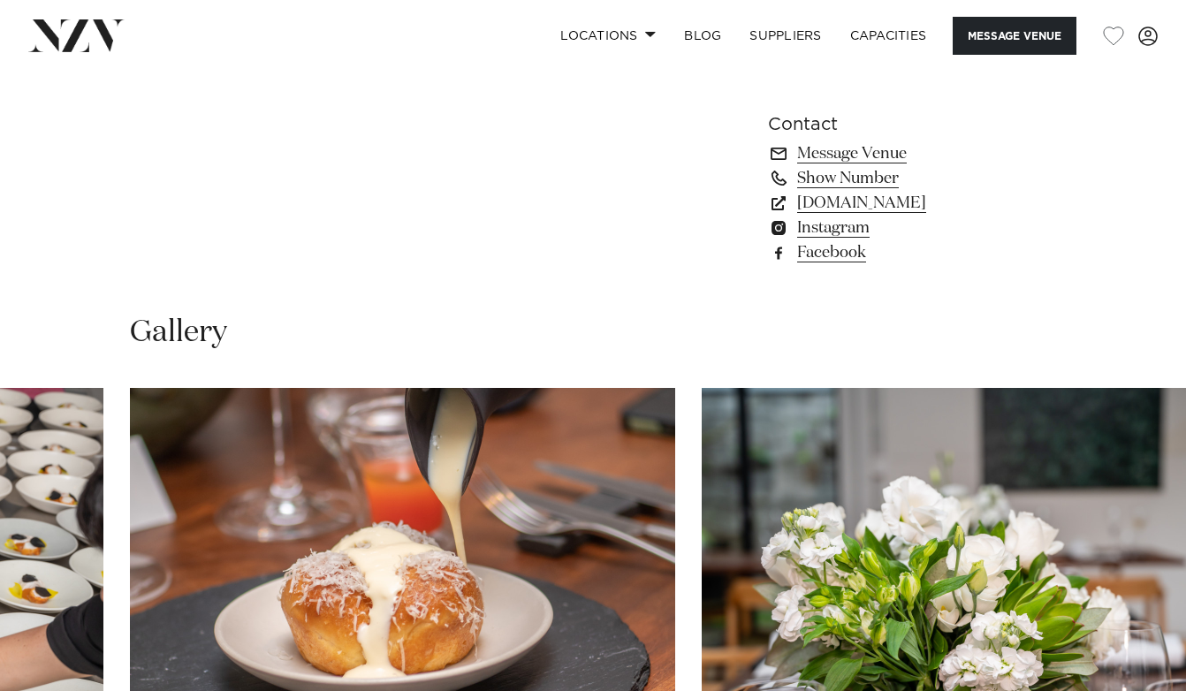
scroll to position [1506, 0]
